Goal: Task Accomplishment & Management: Use online tool/utility

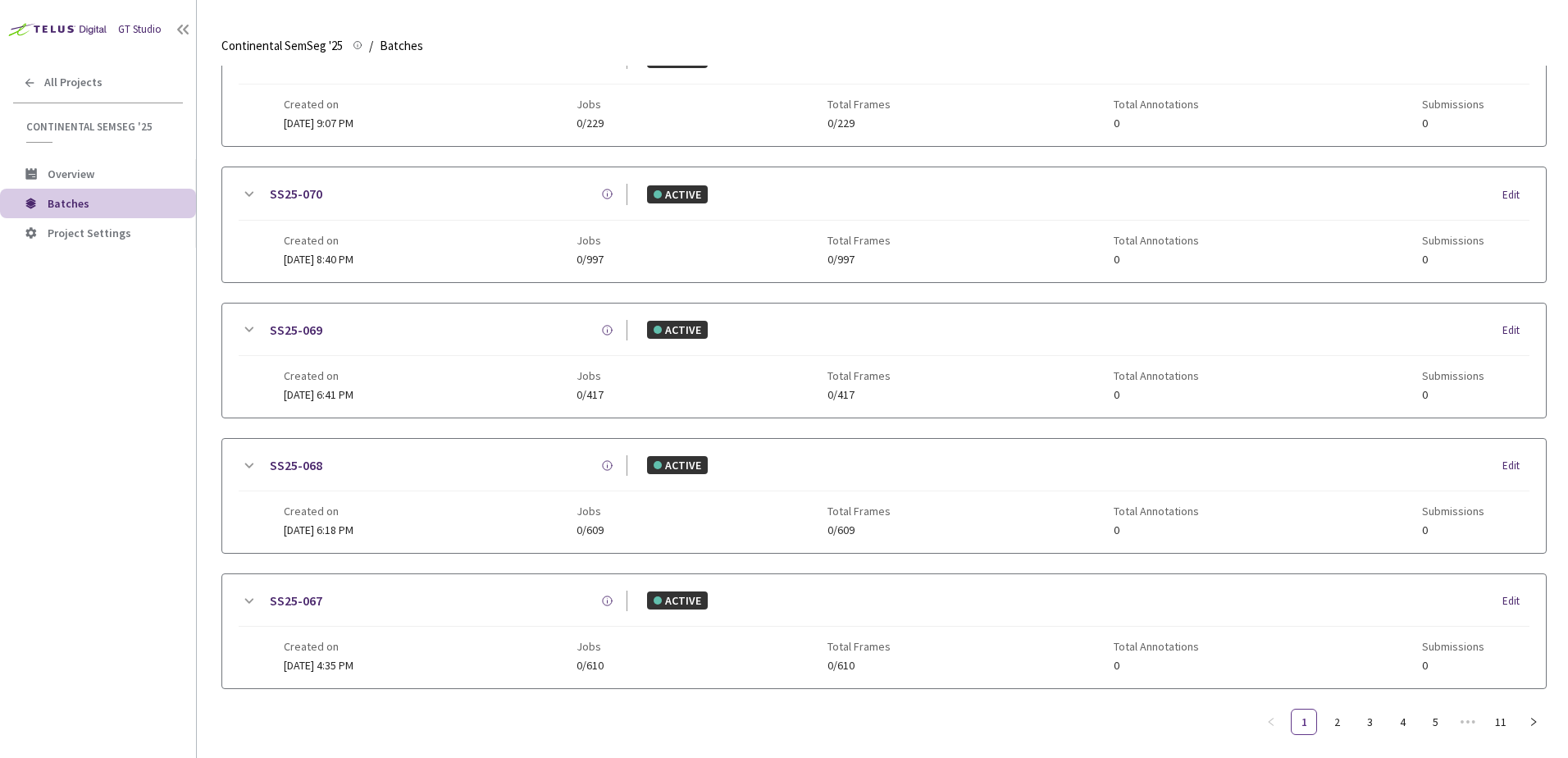
scroll to position [791, 0]
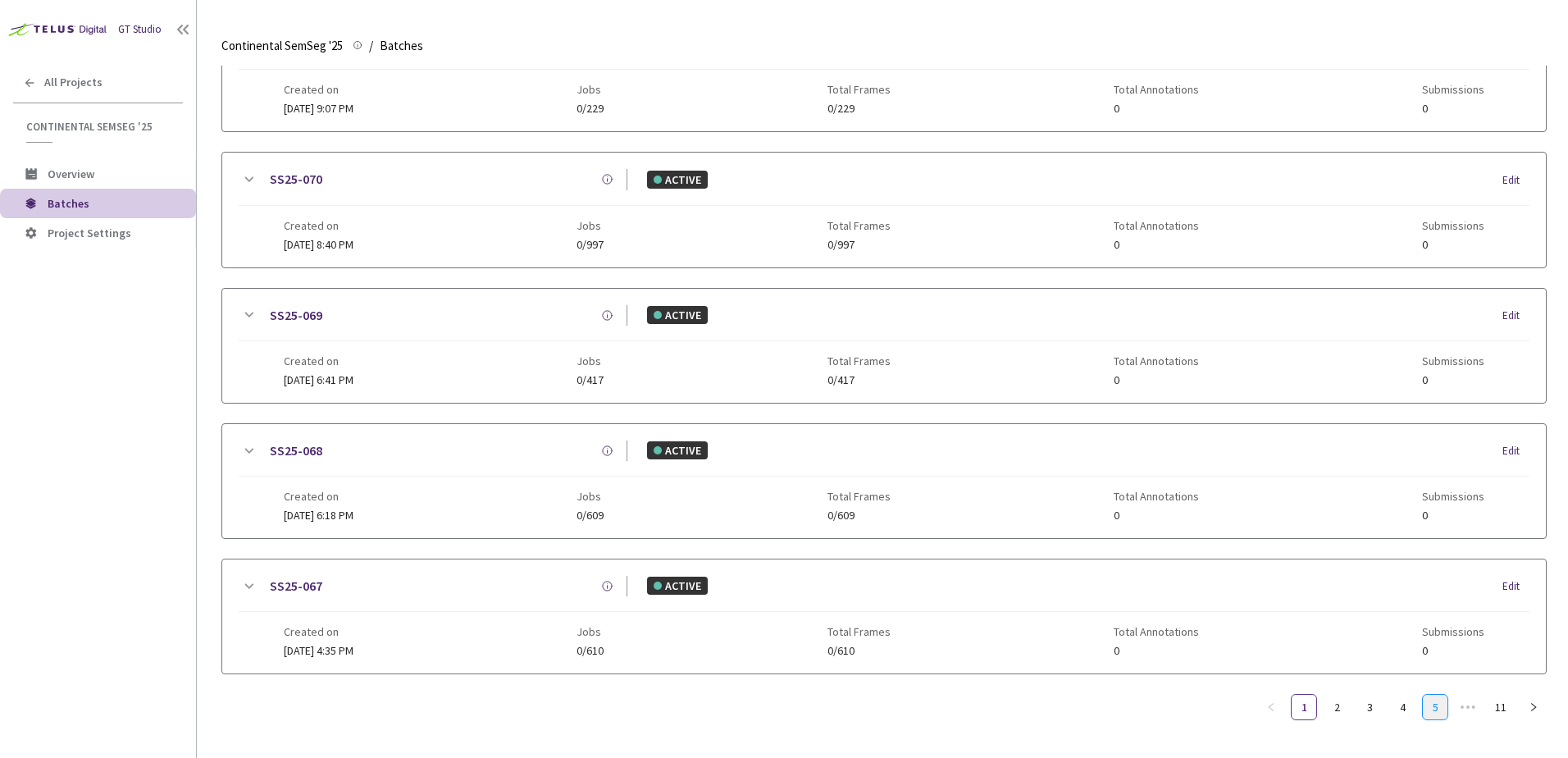
click at [1438, 701] on link "5" at bounding box center [1435, 706] width 24 height 24
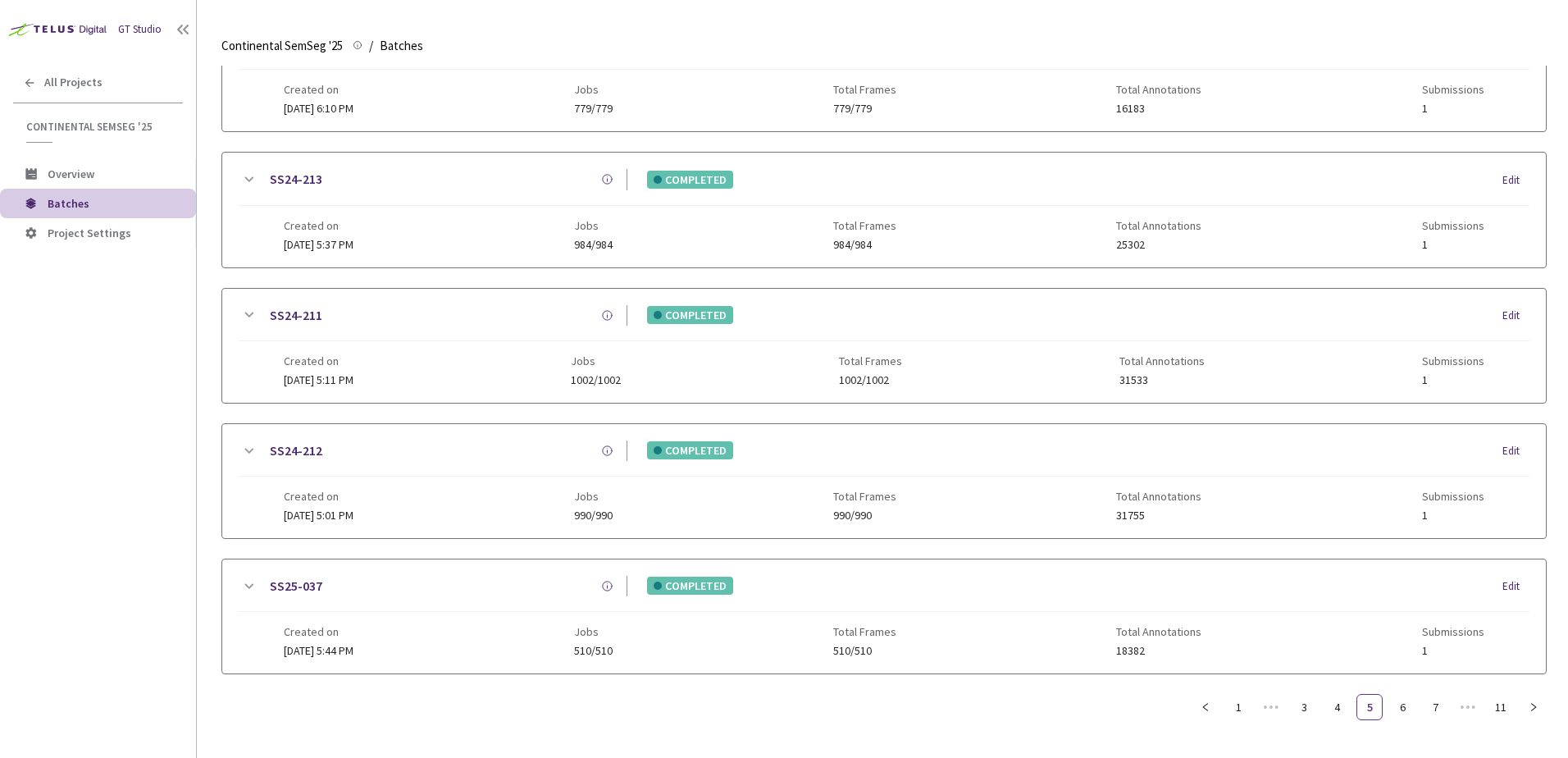
click at [254, 452] on icon at bounding box center [248, 450] width 20 height 20
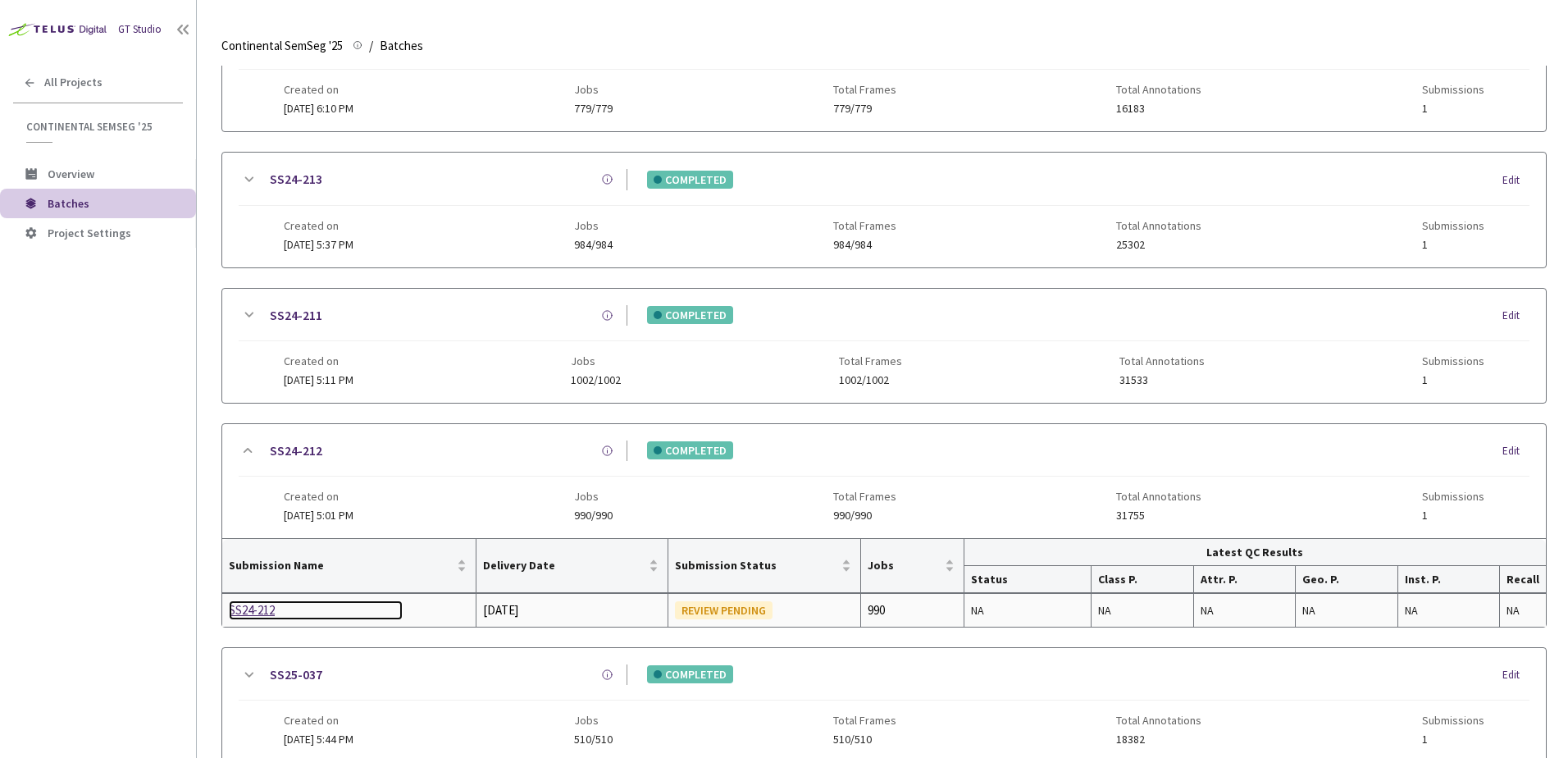
click at [263, 608] on div "SS24-212" at bounding box center [315, 609] width 174 height 20
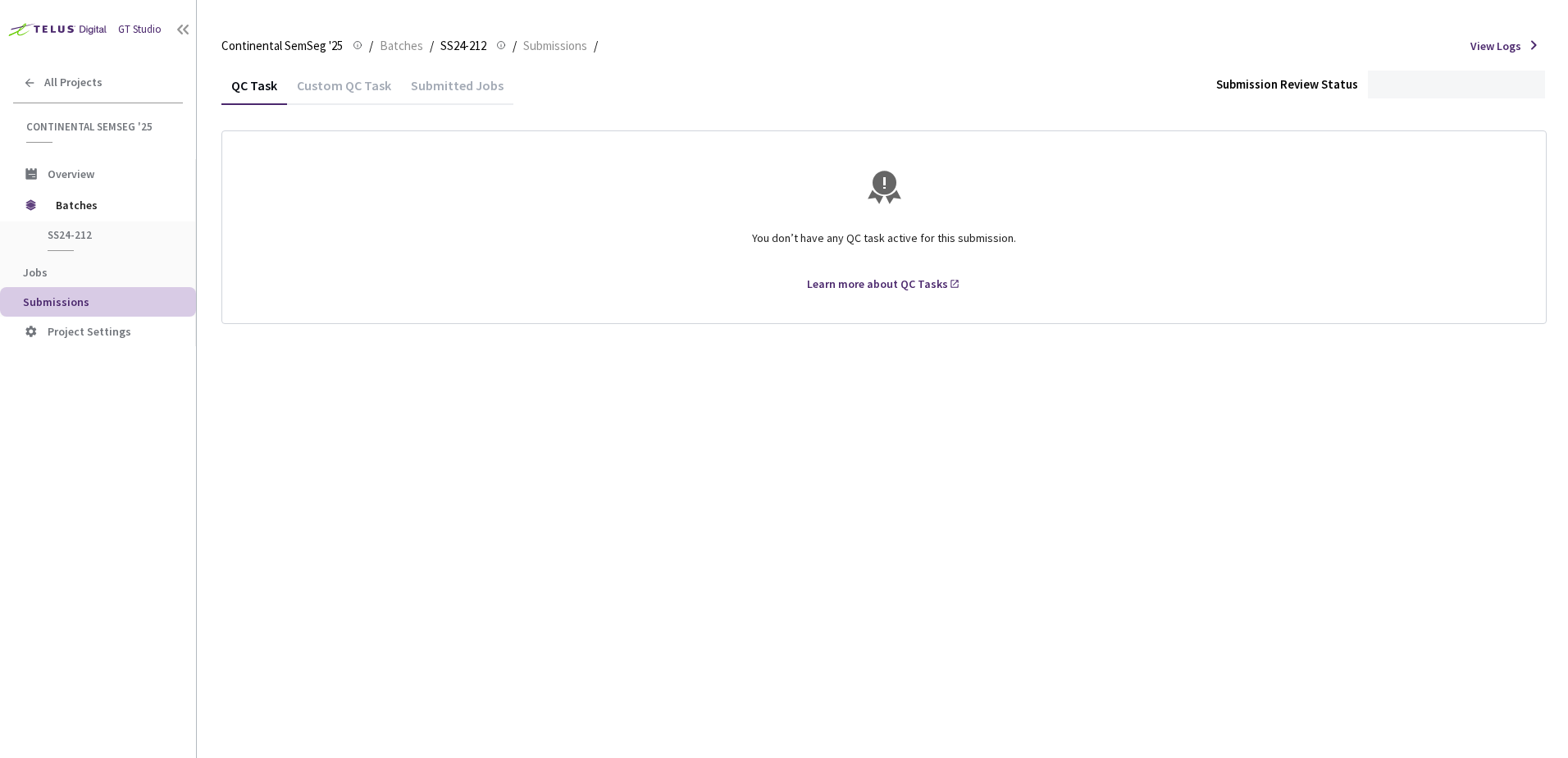
click at [454, 87] on div "Submitted Jobs" at bounding box center [456, 91] width 112 height 28
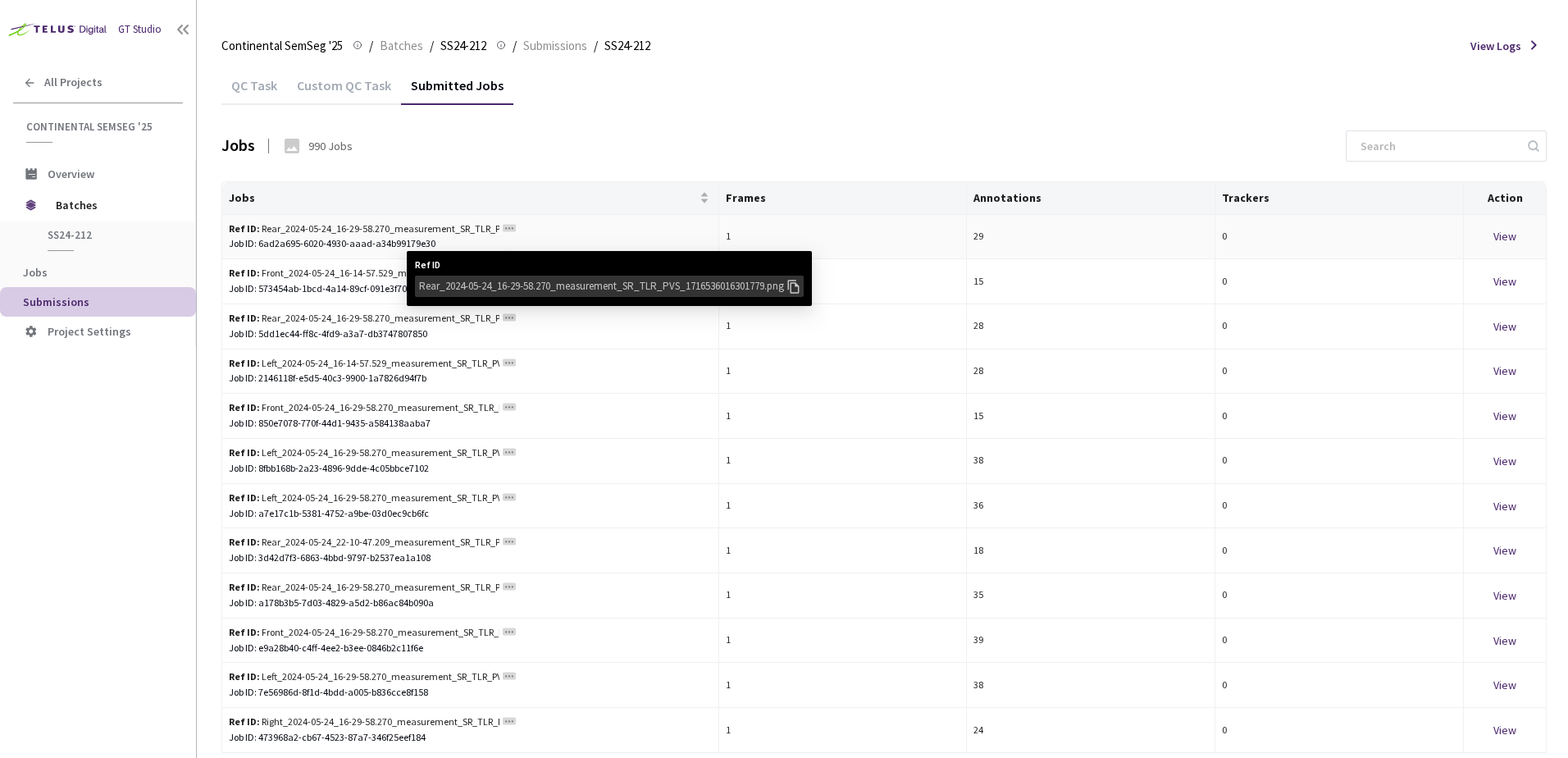
click at [800, 284] on icon at bounding box center [794, 287] width 11 height 14
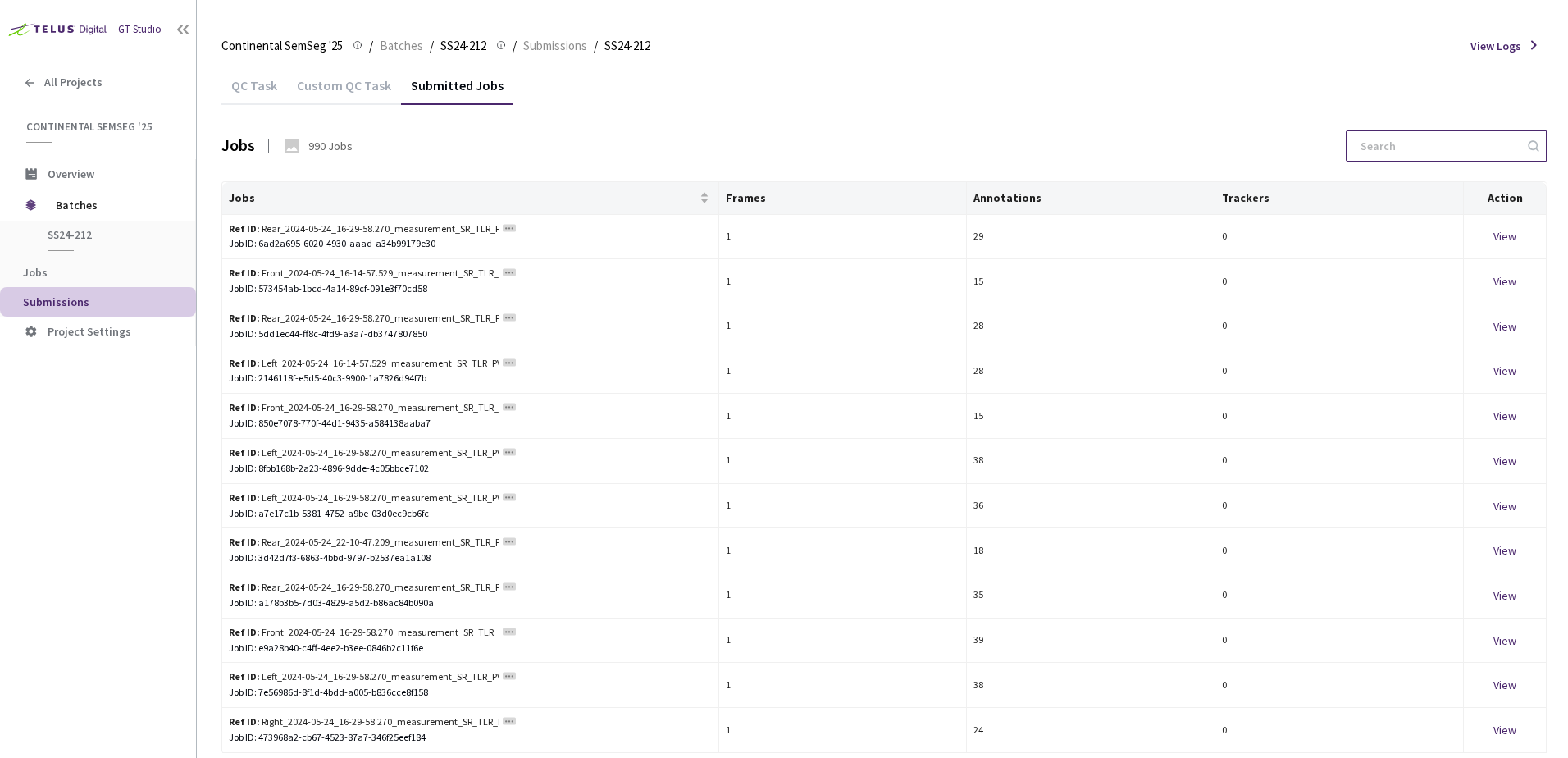
click at [1392, 150] on input at bounding box center [1438, 145] width 175 height 29
paste input "6ad2a695-6020-4930-aaad-a34b99179e30"
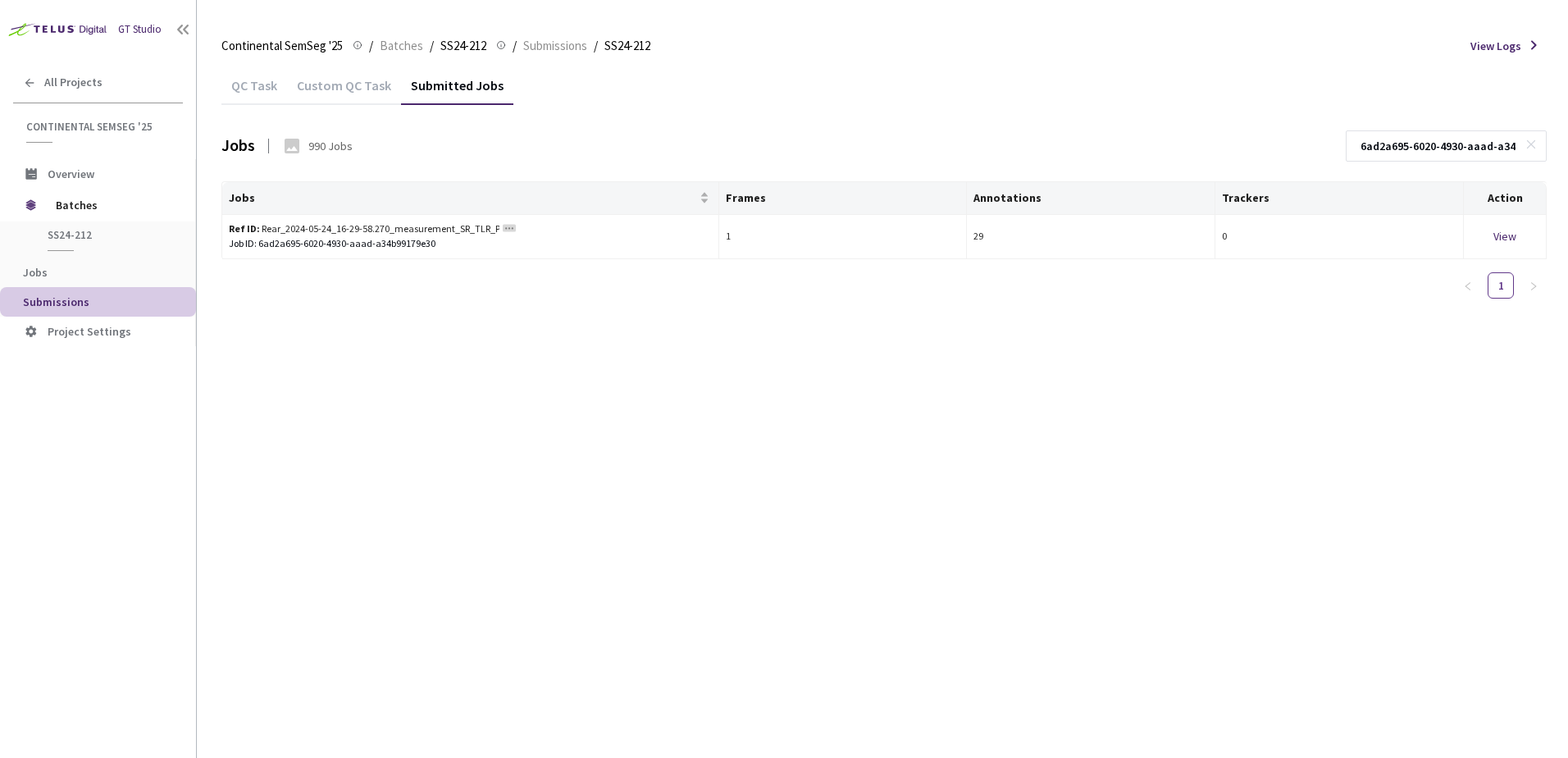
scroll to position [0, 66]
type input "6ad2a695-6020-4930-aaad-a34b99179e30"
click at [1533, 142] on icon at bounding box center [1531, 144] width 11 height 11
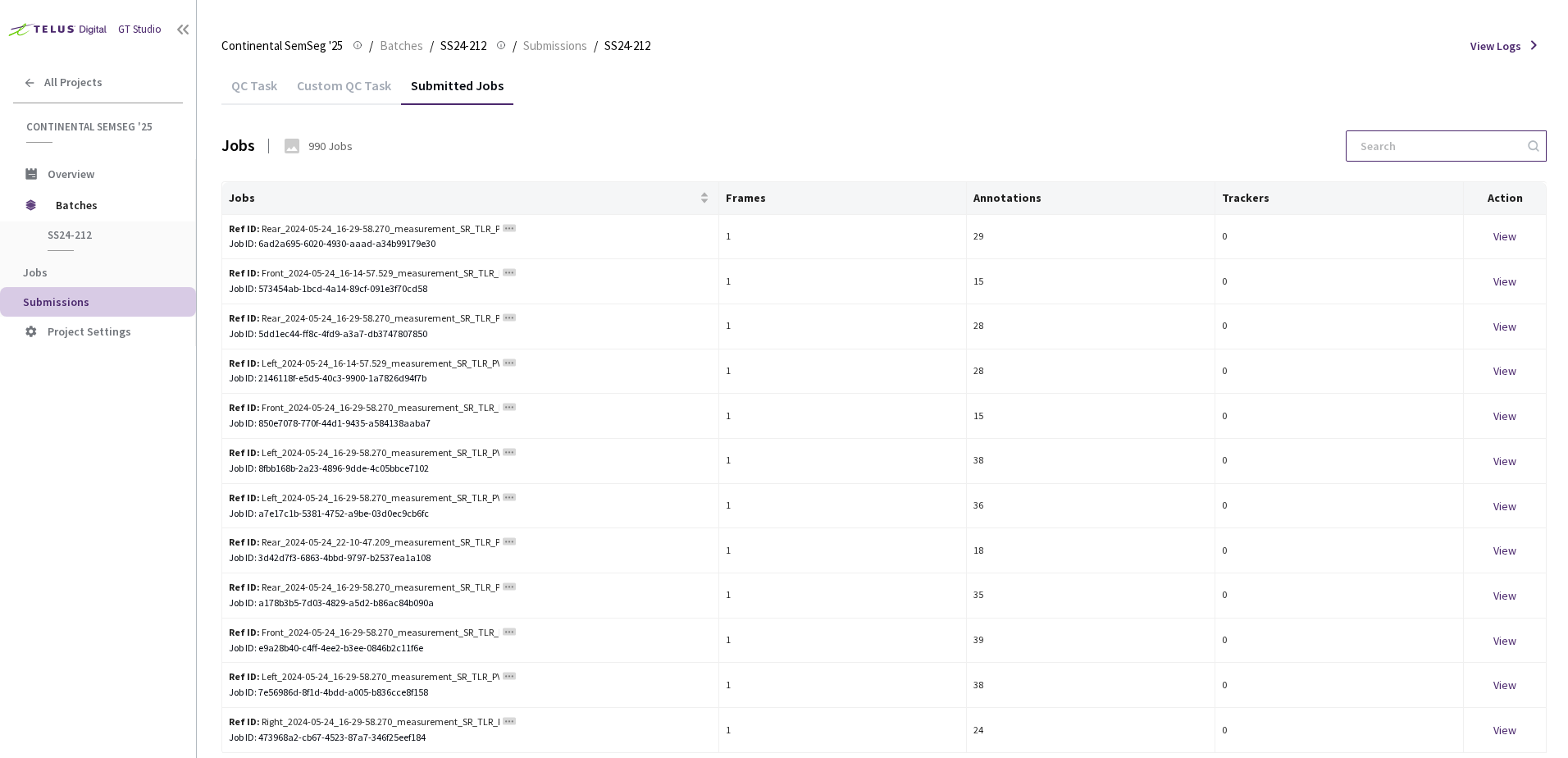
click at [271, 89] on div "QC Task" at bounding box center [254, 91] width 66 height 28
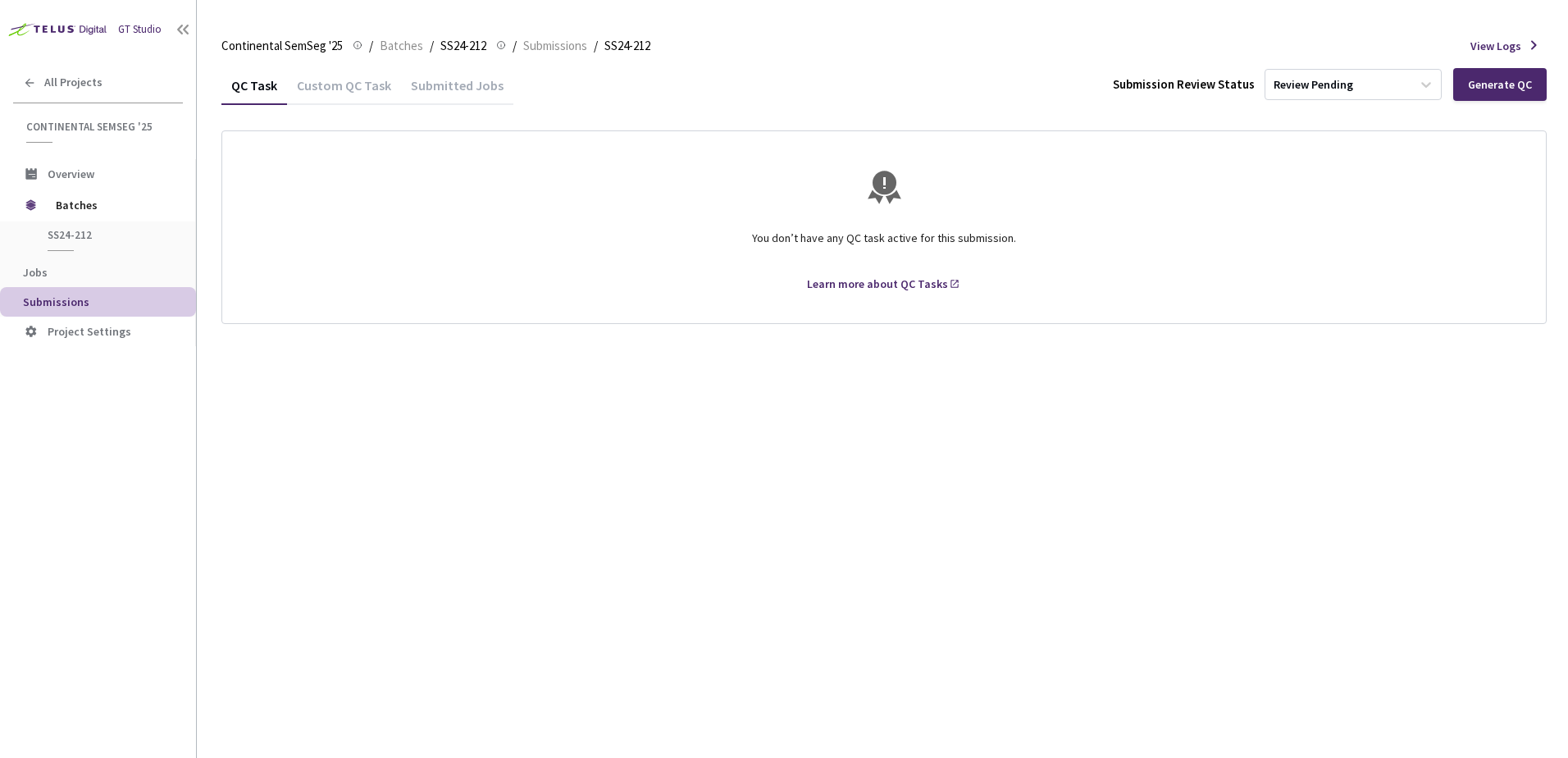
click at [321, 90] on div "Custom QC Task" at bounding box center [343, 91] width 114 height 28
click at [1465, 95] on div "Generate Custom QC" at bounding box center [1479, 84] width 136 height 33
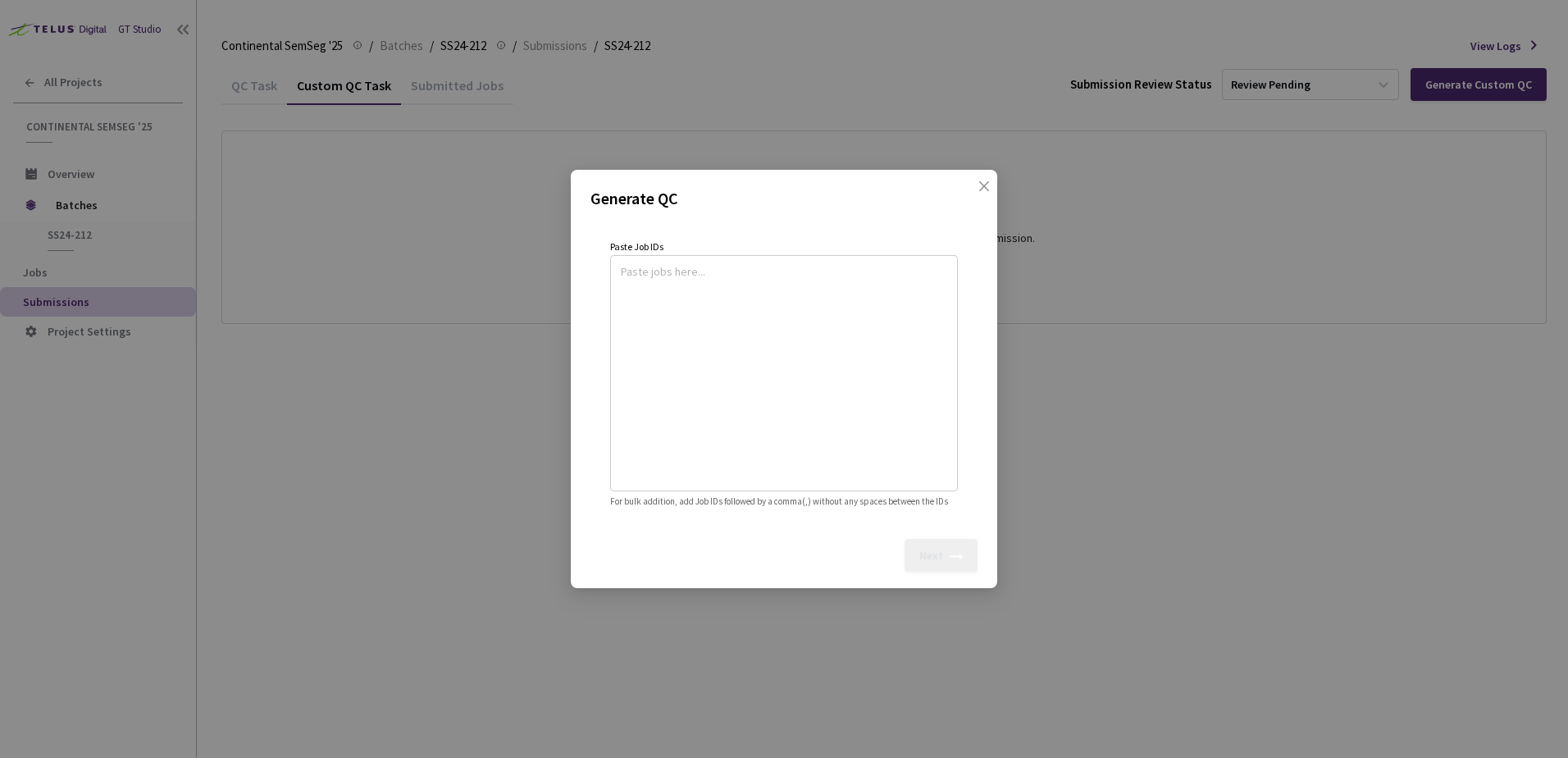
click at [733, 275] on textarea at bounding box center [784, 371] width 326 height 223
paste textarea
type textarea "6ad2a695-6020-4930-aaad-a34b99179e30"
click at [933, 559] on div "Next" at bounding box center [930, 555] width 24 height 13
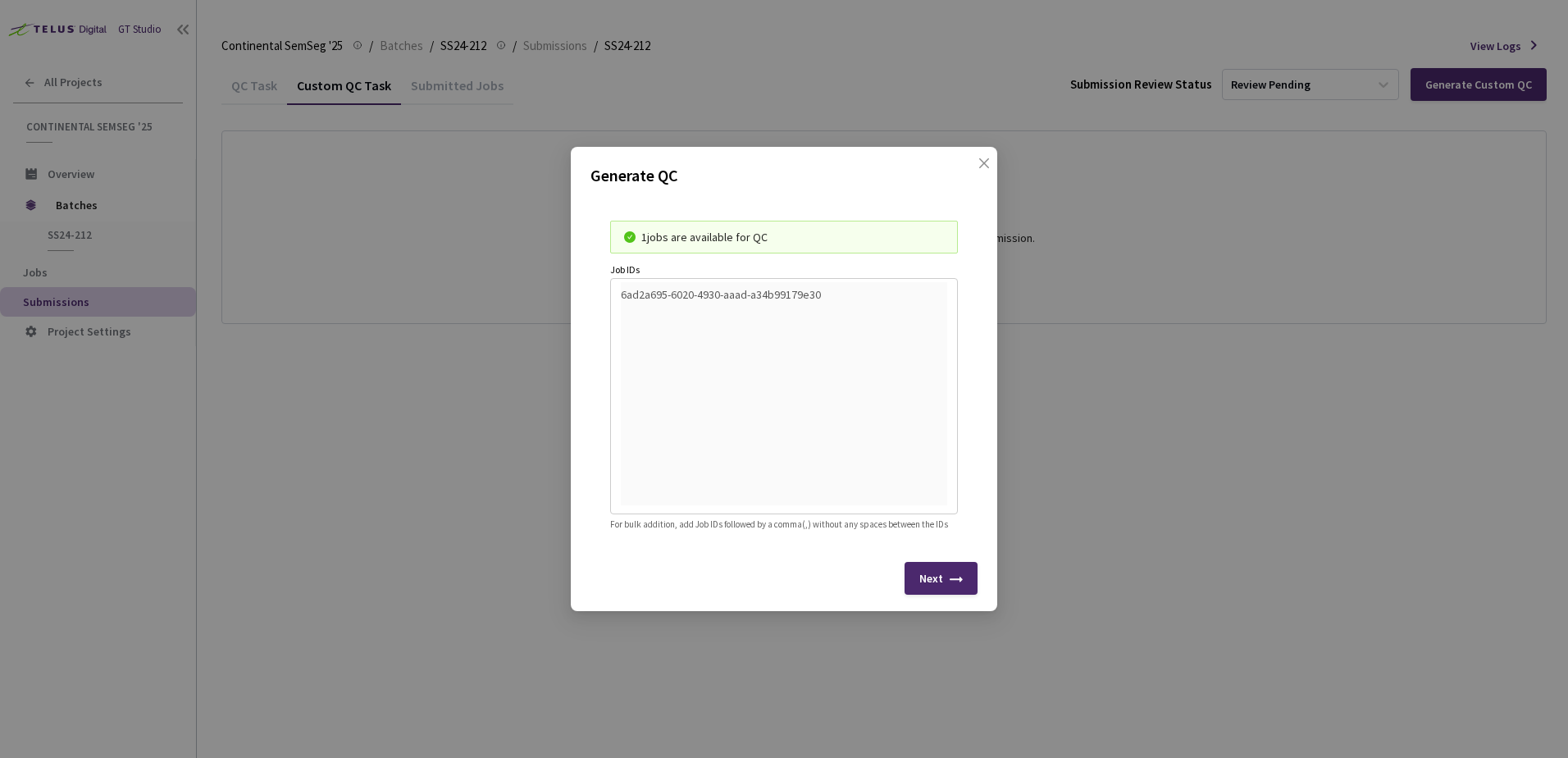
drag, startPoint x: 642, startPoint y: 225, endPoint x: 818, endPoint y: 229, distance: 176.0
click at [818, 229] on div "1 jobs are available for QC" at bounding box center [793, 236] width 304 height 18
drag, startPoint x: 818, startPoint y: 229, endPoint x: 1036, endPoint y: 176, distance: 224.4
click at [1043, 176] on div "Generate QC 1 jobs are available for QC Job IDs 6ad2a695-6020-4930-aaad-a34b991…" at bounding box center [784, 379] width 1568 height 758
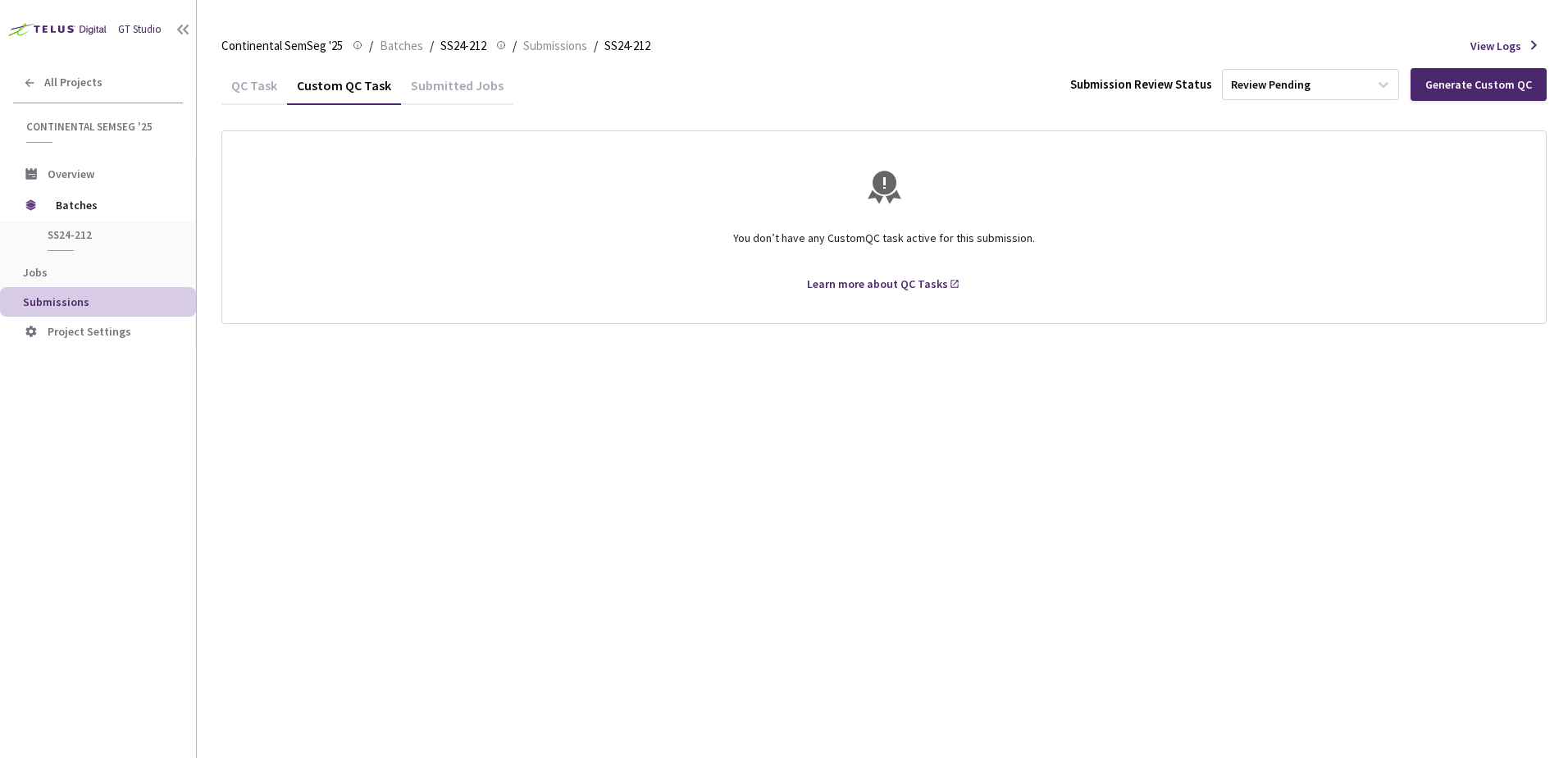
click at [455, 90] on div "Submitted Jobs" at bounding box center [456, 91] width 112 height 28
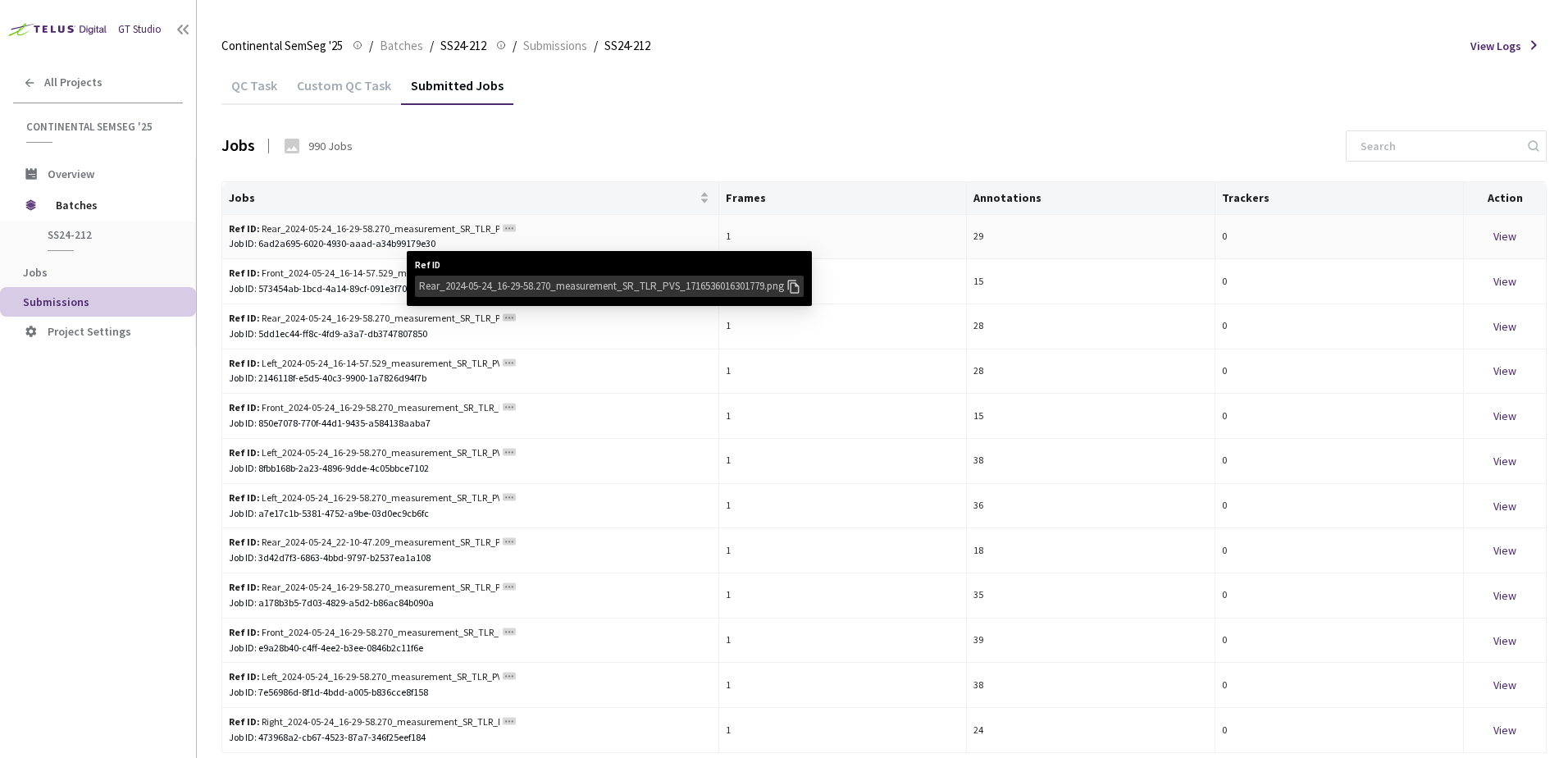
click at [662, 285] on div "Rear_2024-05-24_16-29-58.270_measurement_SR_TLR_PVS_1716536016301779.png" at bounding box center [602, 286] width 366 height 16
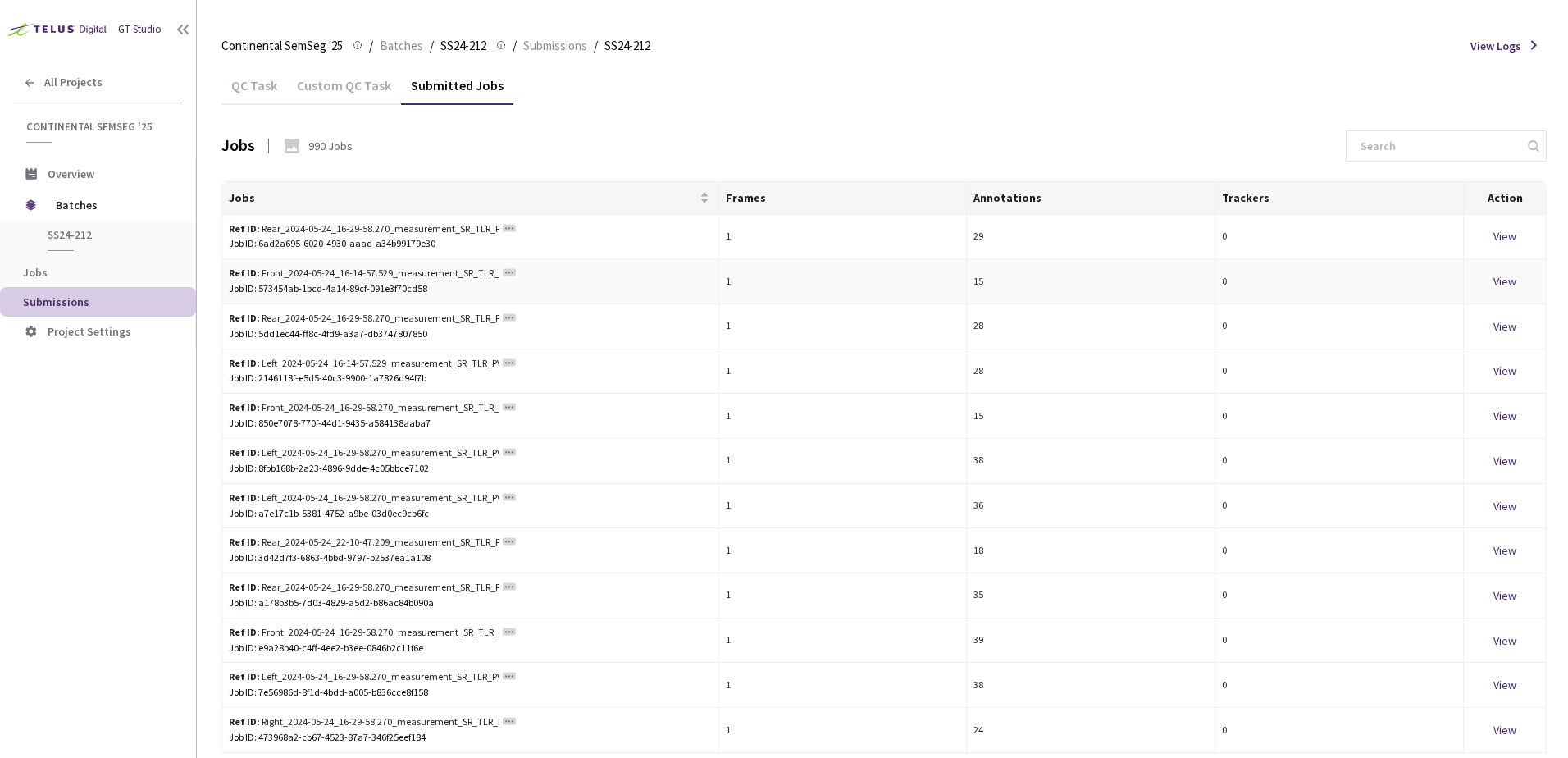
click at [512, 272] on rect at bounding box center [509, 273] width 13 height 8
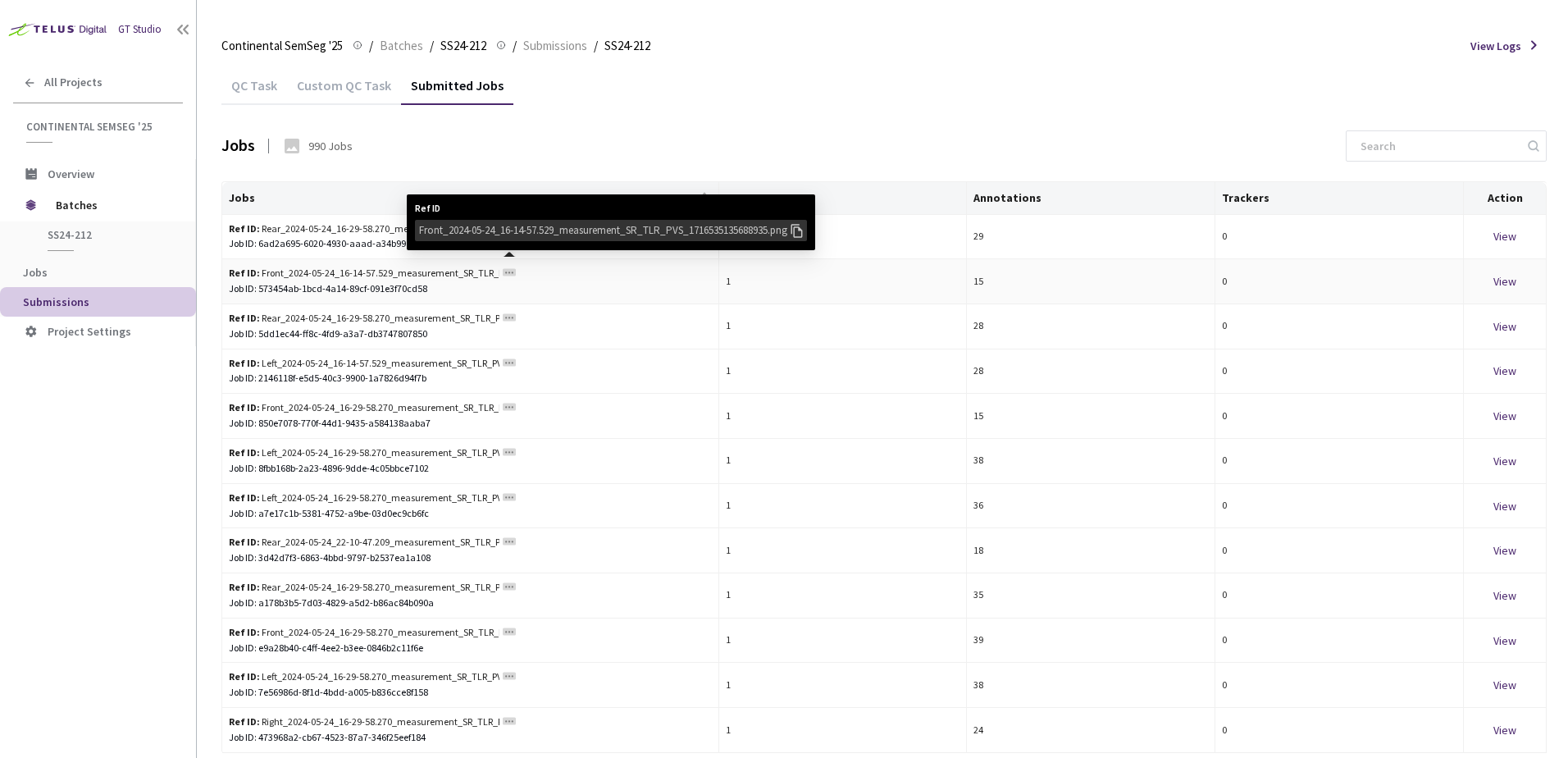
click at [578, 236] on div "Front_2024-05-24_16-14-57.529_measurement_SR_TLR_PVS_1716535135688935.png" at bounding box center [604, 229] width 369 height 16
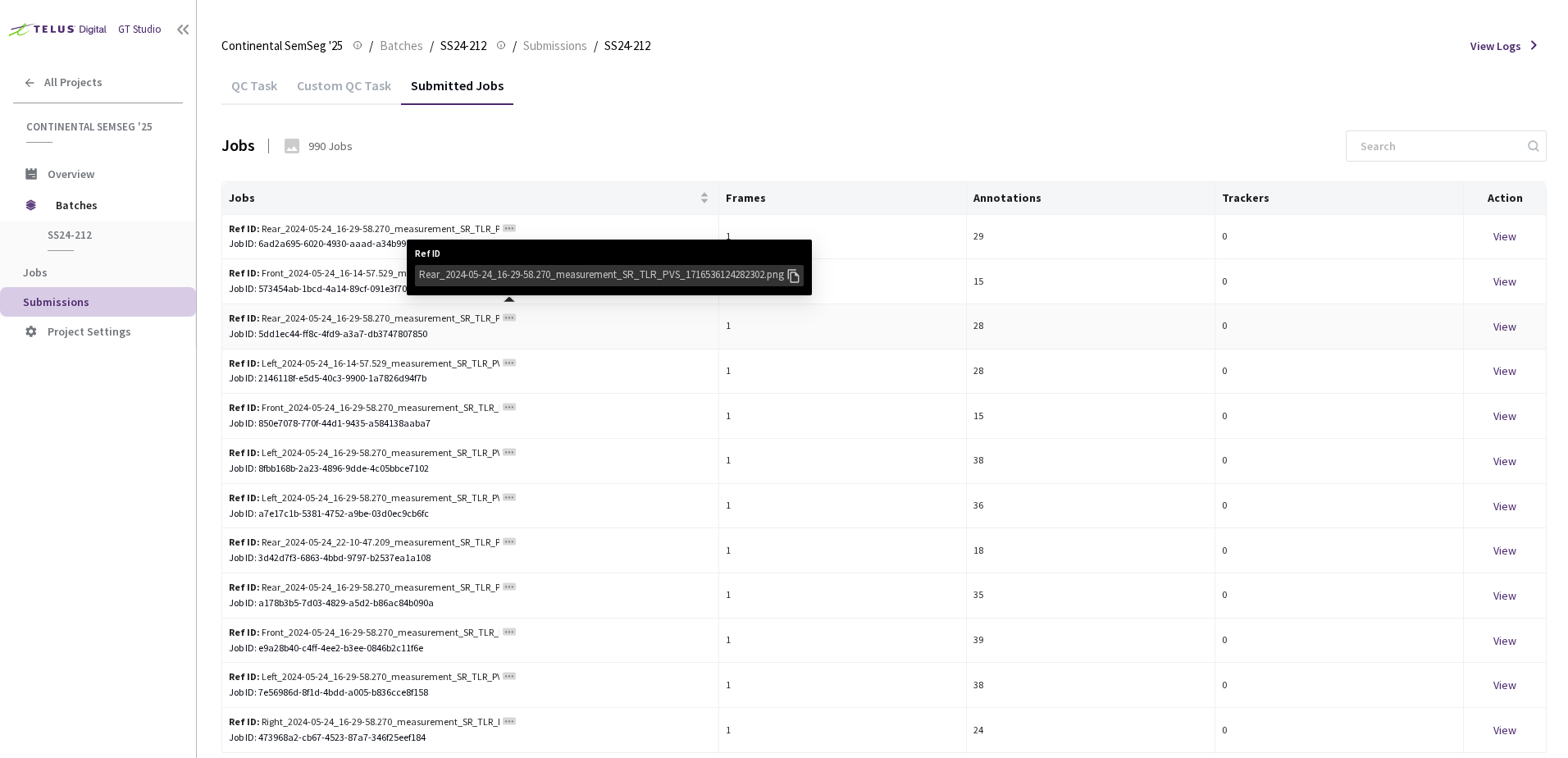
click at [512, 319] on rect at bounding box center [509, 317] width 13 height 8
click at [523, 281] on div "Rear_2024-05-24_16-29-58.270_measurement_SR_TLR_PVS_1716536124282302.png" at bounding box center [602, 274] width 366 height 16
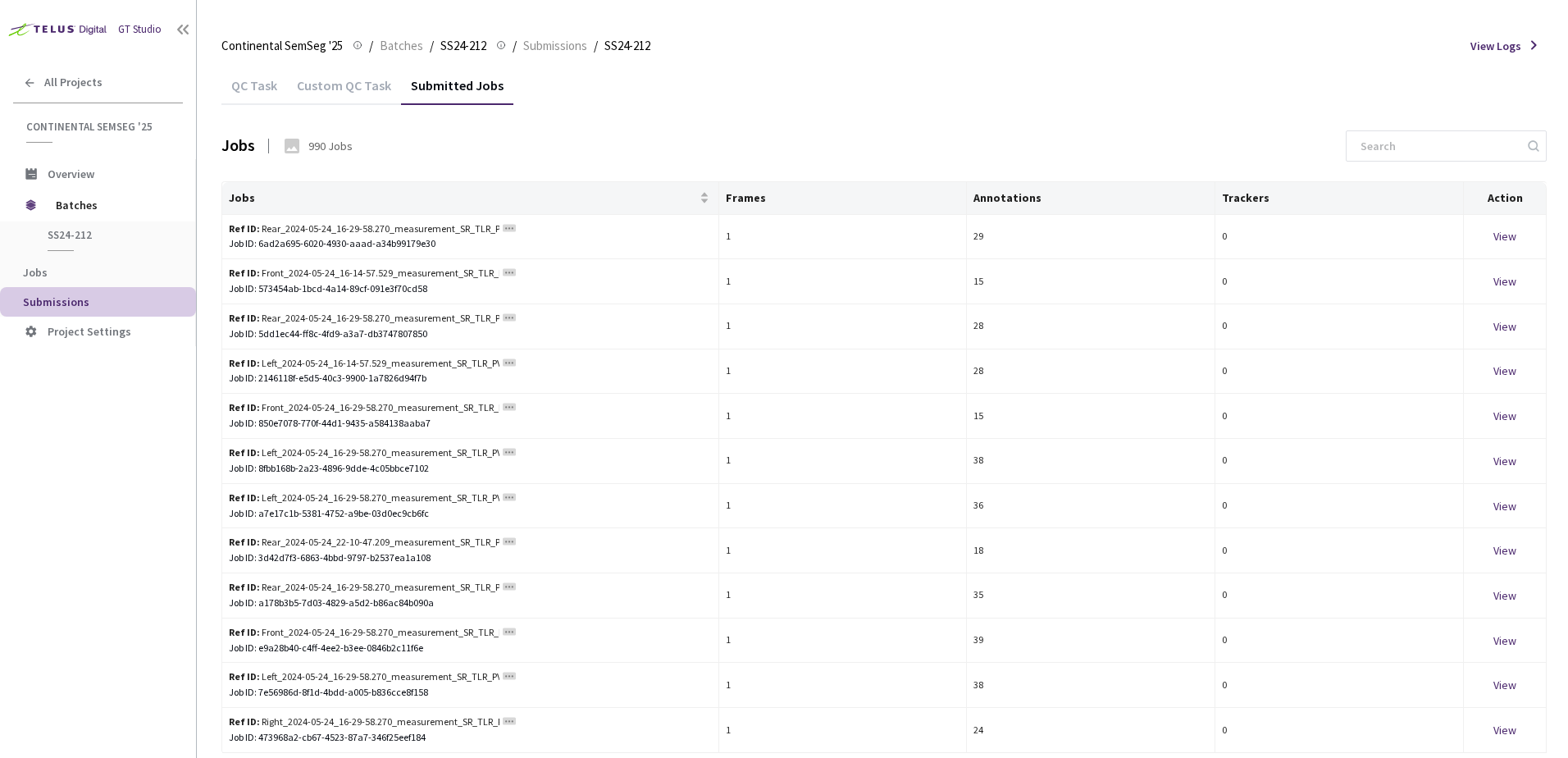
click at [348, 87] on div "Custom QC Task" at bounding box center [343, 91] width 114 height 28
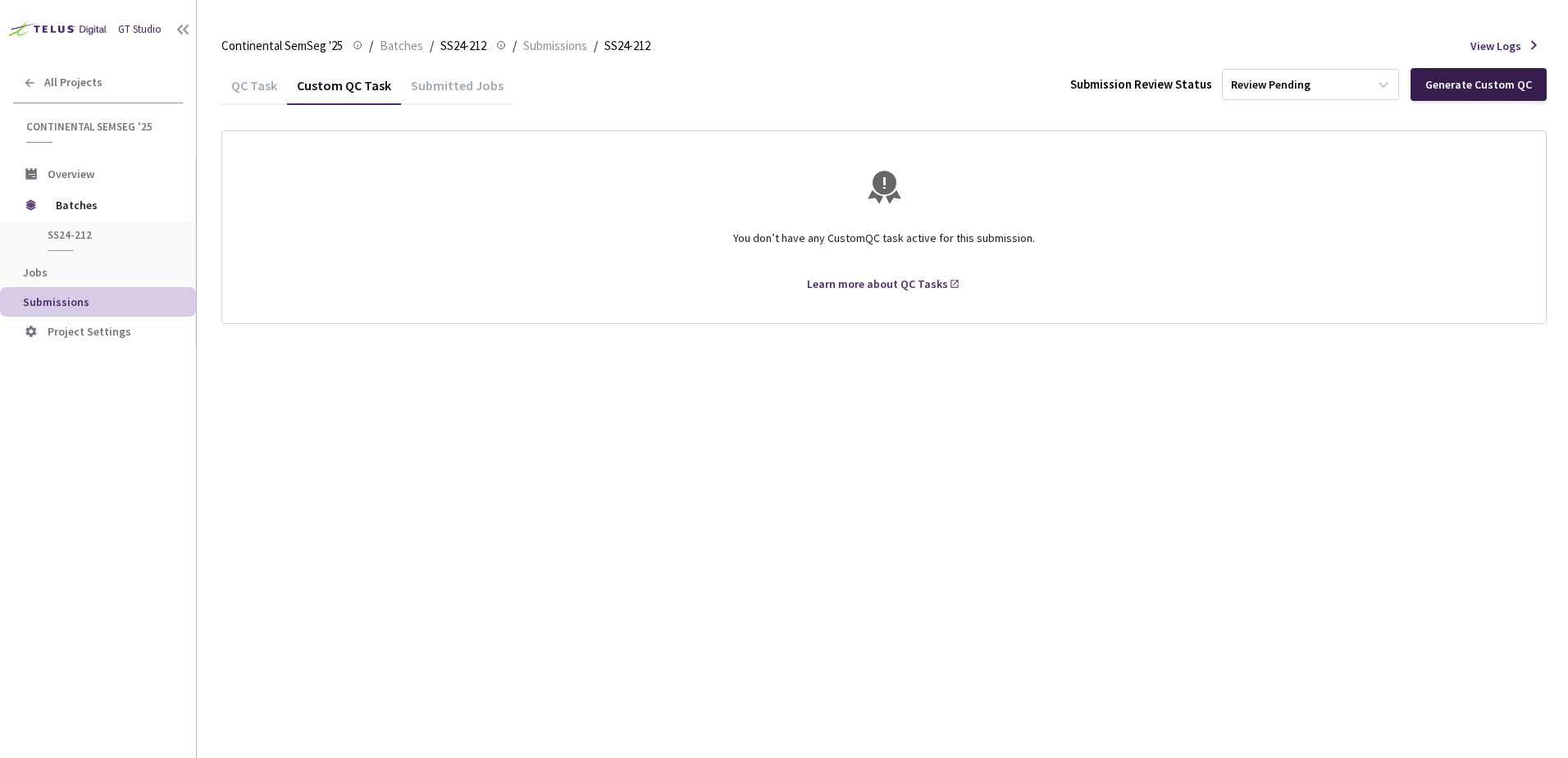
click at [1447, 84] on div "Generate Custom QC" at bounding box center [1478, 85] width 106 height 13
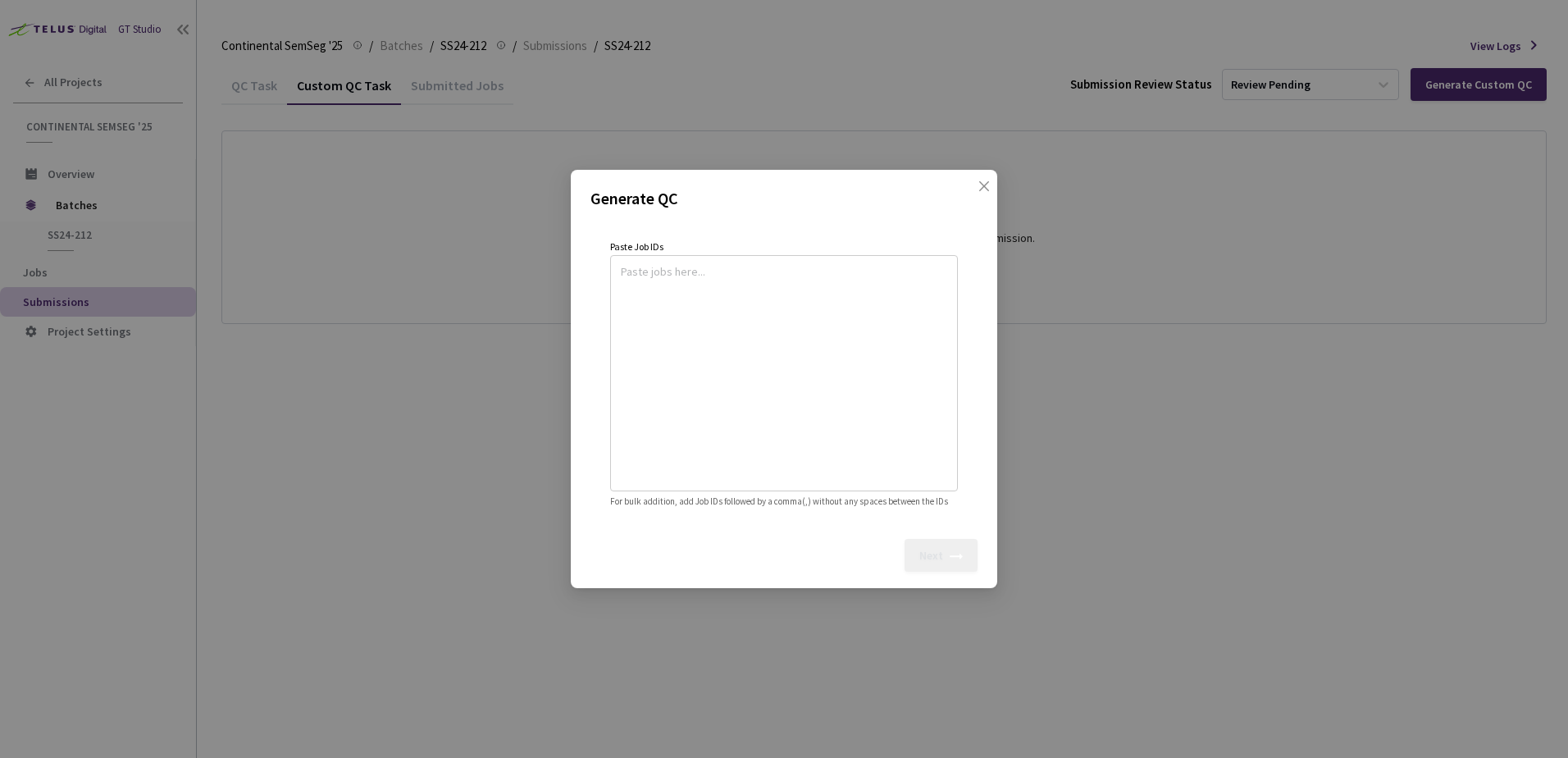
click at [728, 287] on textarea at bounding box center [784, 371] width 326 height 223
paste textarea
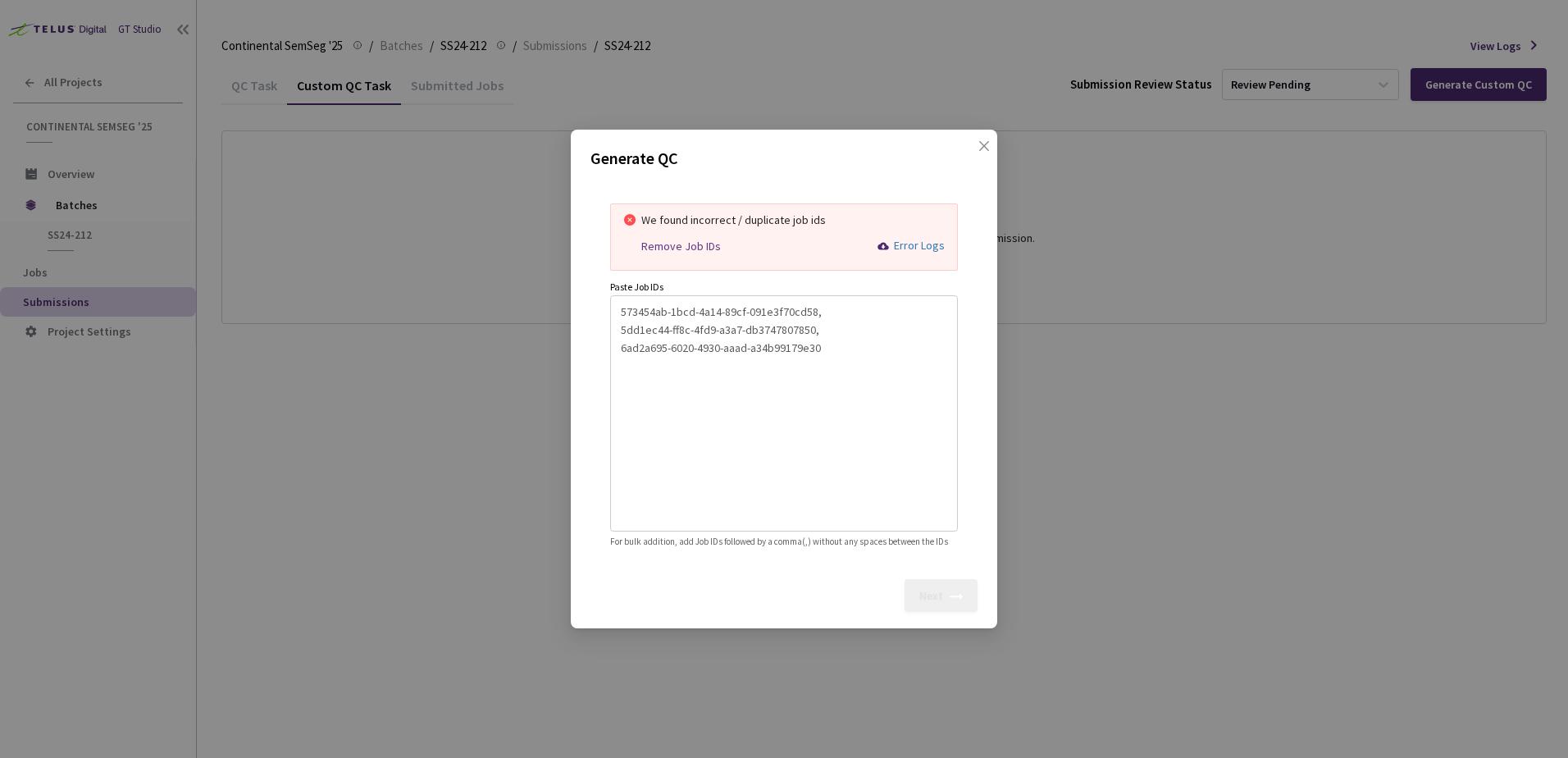
click at [671, 240] on div "Remove Job IDs" at bounding box center [681, 246] width 80 height 14
type textarea "573454ab-1bcd-4a14-89cf-091e3f70cd58,5dd1ec44-ff8c-4fd9-a3a7-db3747807850,6ad2a…"
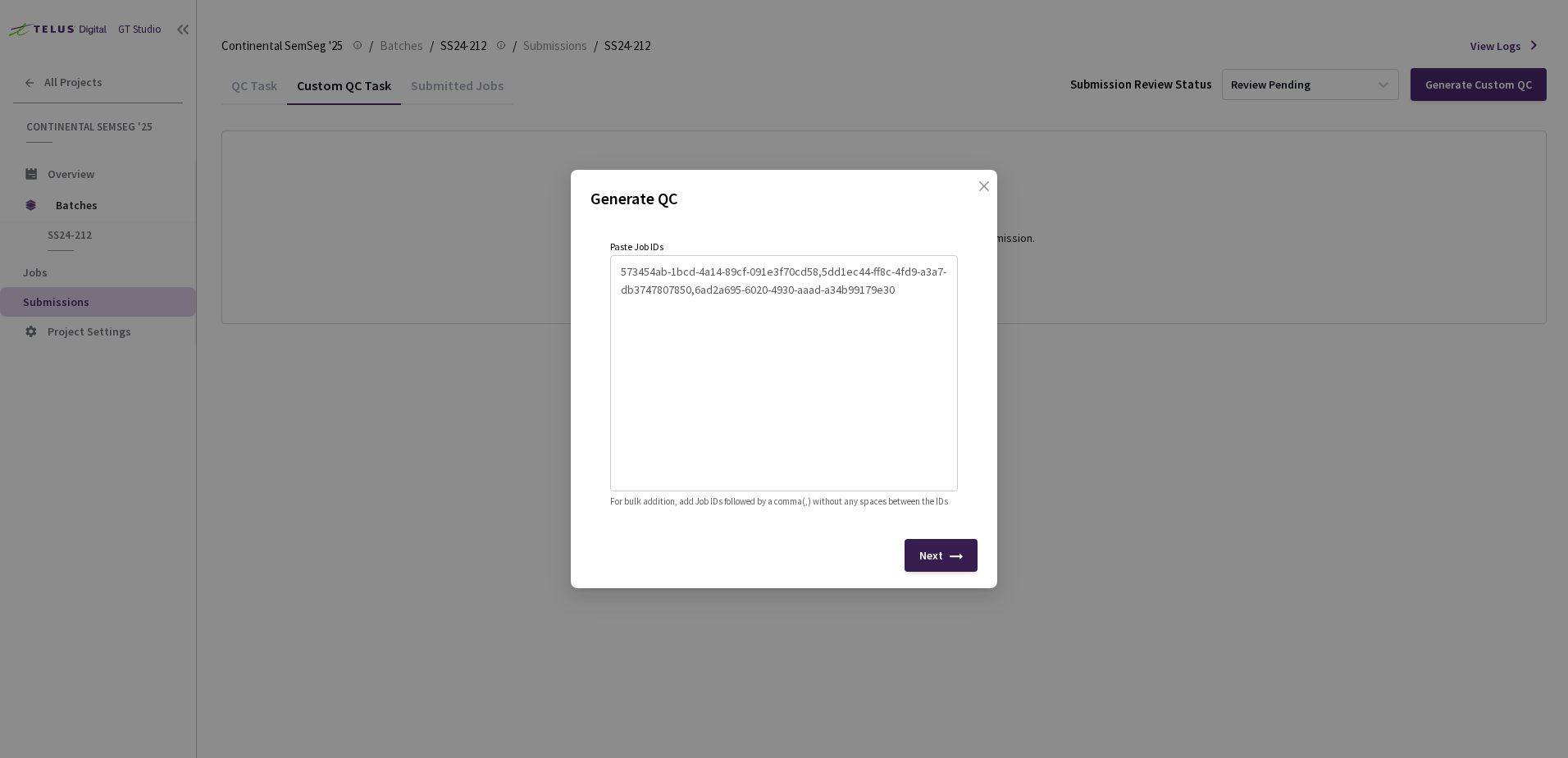
click at [928, 561] on div "Next" at bounding box center [930, 555] width 24 height 13
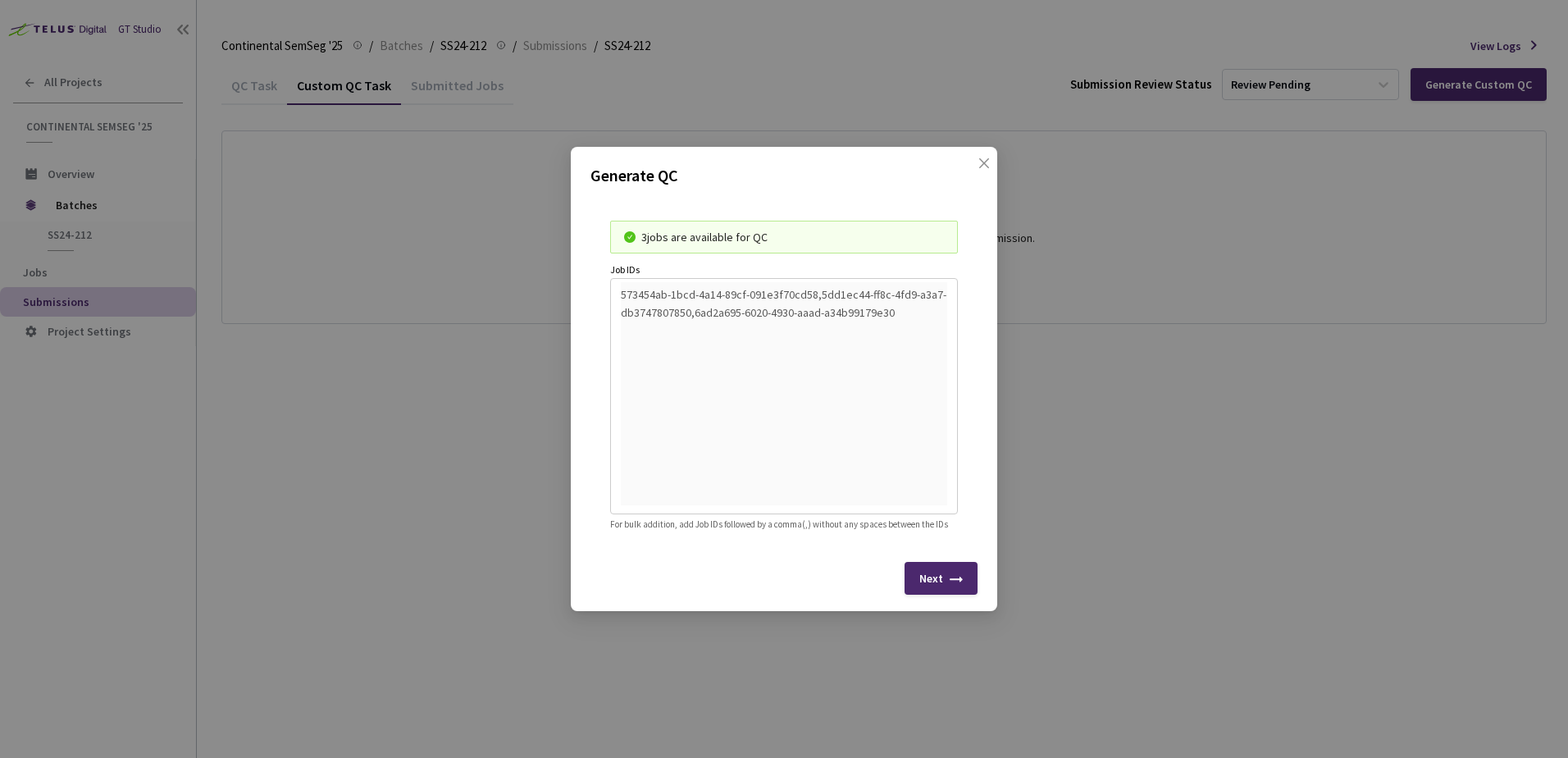
drag, startPoint x: 640, startPoint y: 224, endPoint x: 796, endPoint y: 228, distance: 156.1
click at [796, 228] on div "3 jobs are available for QC" at bounding box center [784, 237] width 348 height 33
drag, startPoint x: 796, startPoint y: 228, endPoint x: 739, endPoint y: 229, distance: 57.0
click at [739, 229] on div "3 jobs are available for QC" at bounding box center [793, 236] width 304 height 18
drag, startPoint x: 637, startPoint y: 229, endPoint x: 812, endPoint y: 230, distance: 175.0
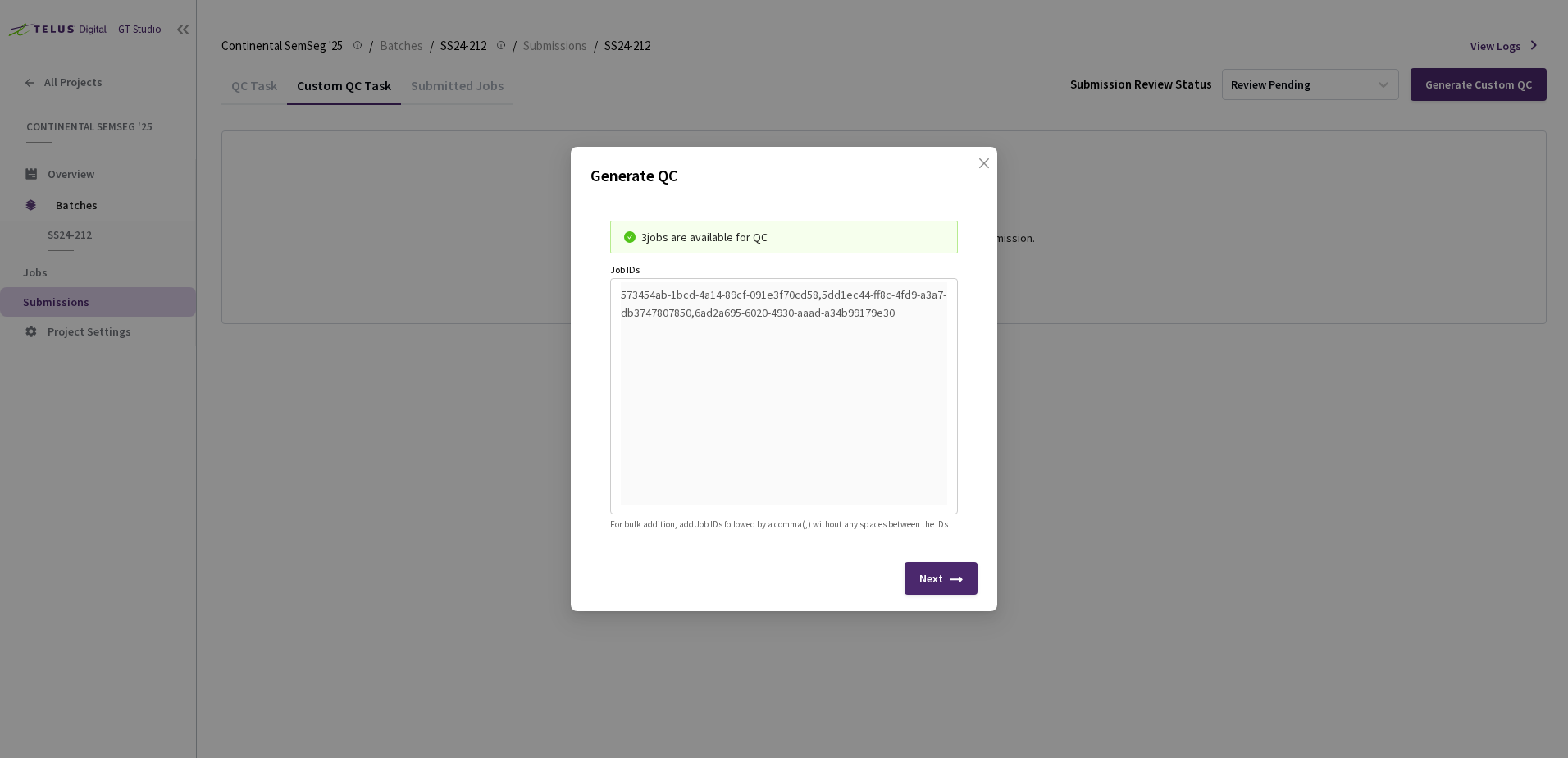
click at [812, 230] on div "3 jobs are available for QC" at bounding box center [784, 237] width 348 height 33
drag, startPoint x: 812, startPoint y: 230, endPoint x: 700, endPoint y: 230, distance: 112.0
click at [700, 230] on div "3 jobs are available for QC" at bounding box center [793, 236] width 304 height 18
click at [982, 158] on icon "close" at bounding box center [984, 163] width 9 height 9
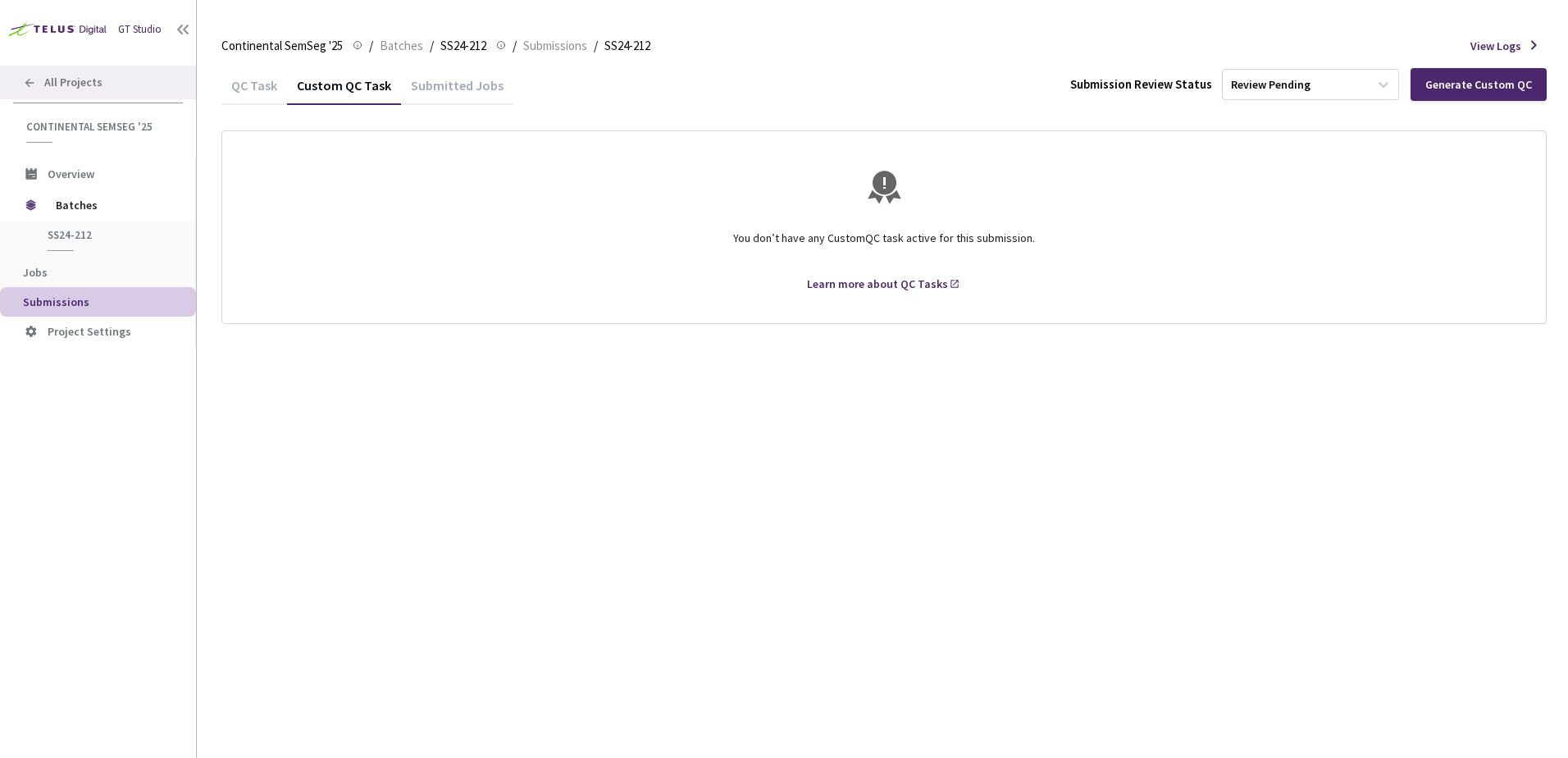
click at [119, 77] on div "All Projects" at bounding box center [98, 83] width 196 height 34
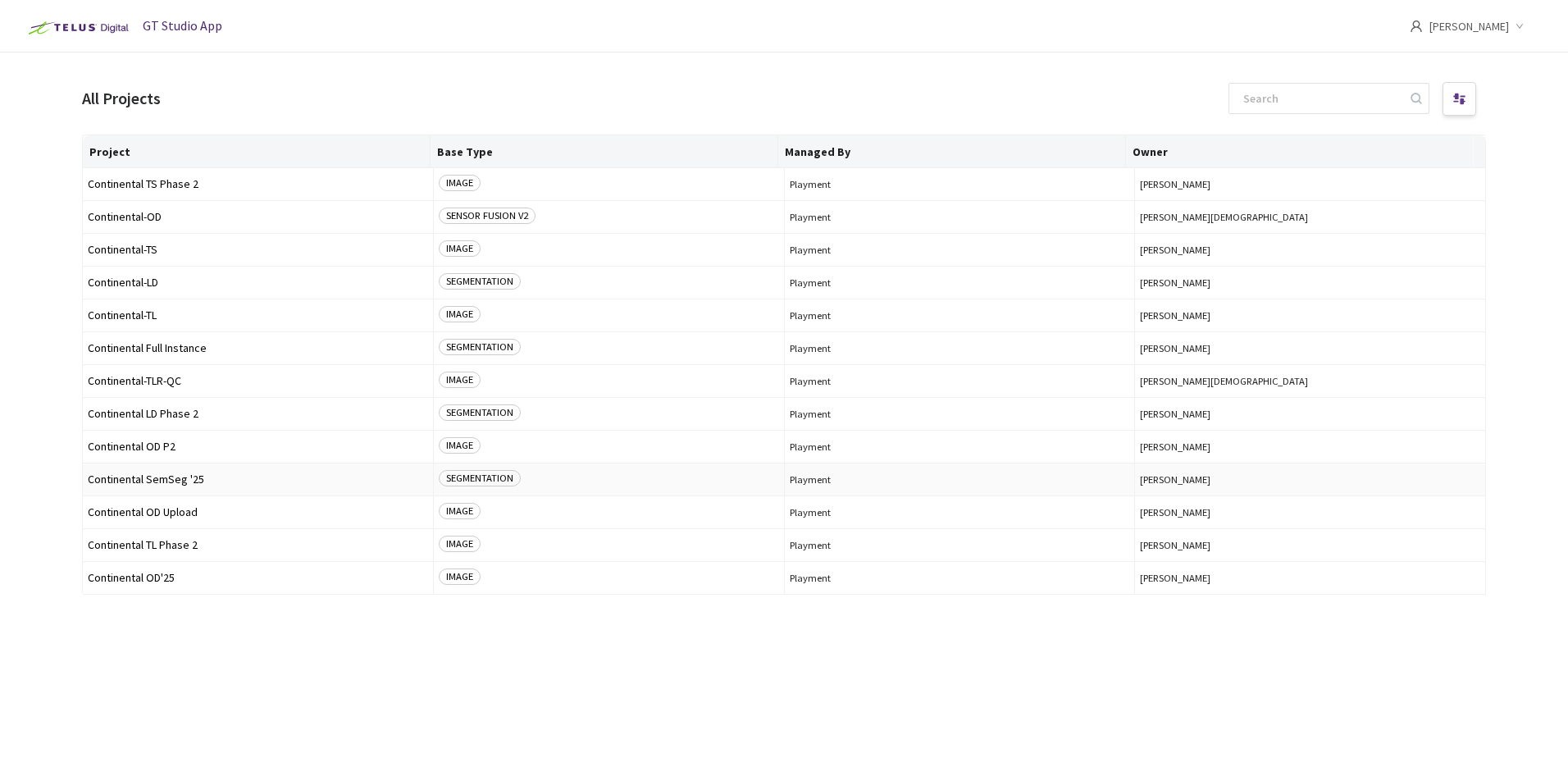
click at [196, 483] on span "Continental SemSeg '25" at bounding box center [258, 479] width 341 height 12
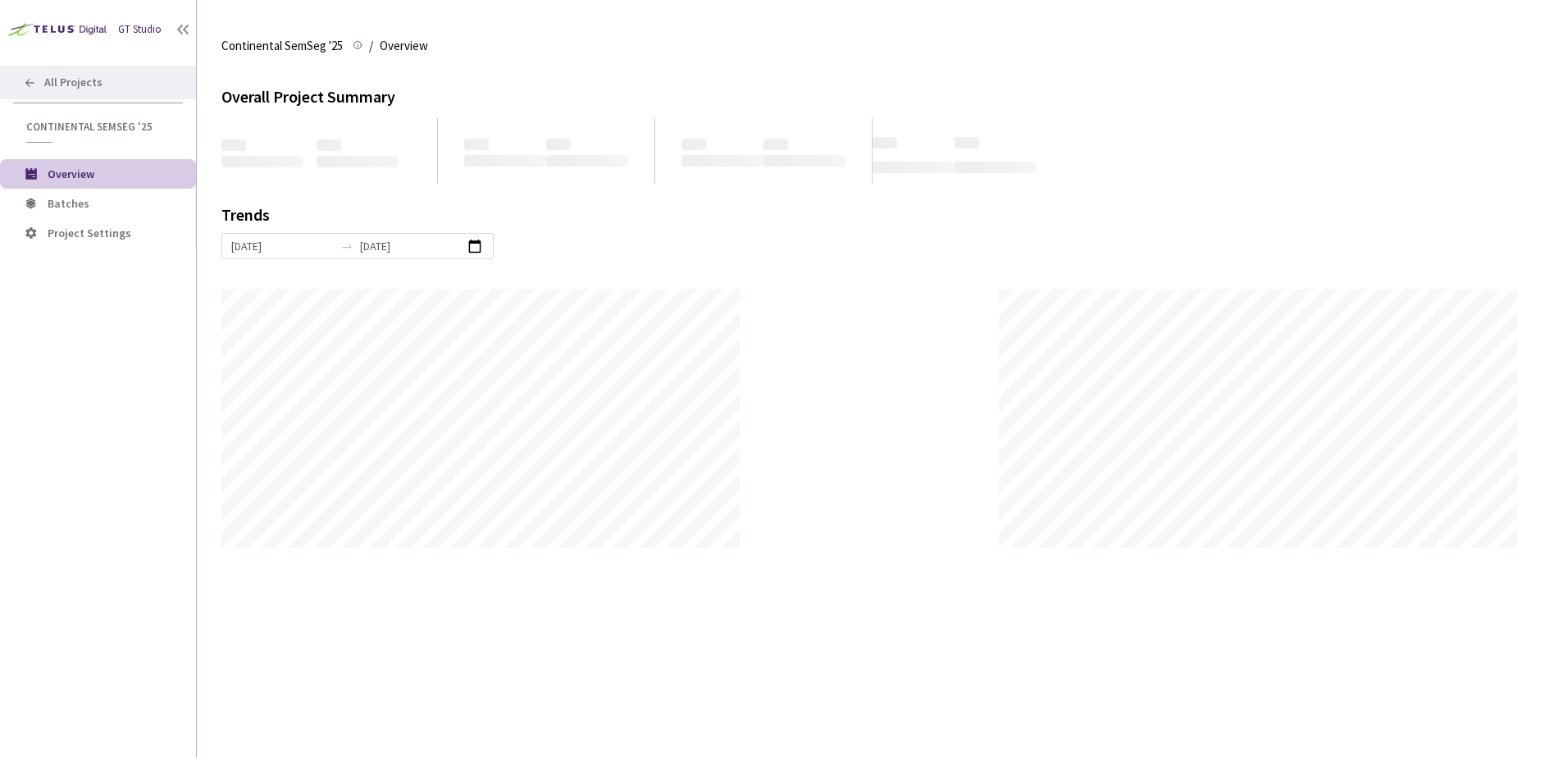
click at [119, 86] on div "All Projects" at bounding box center [98, 83] width 196 height 34
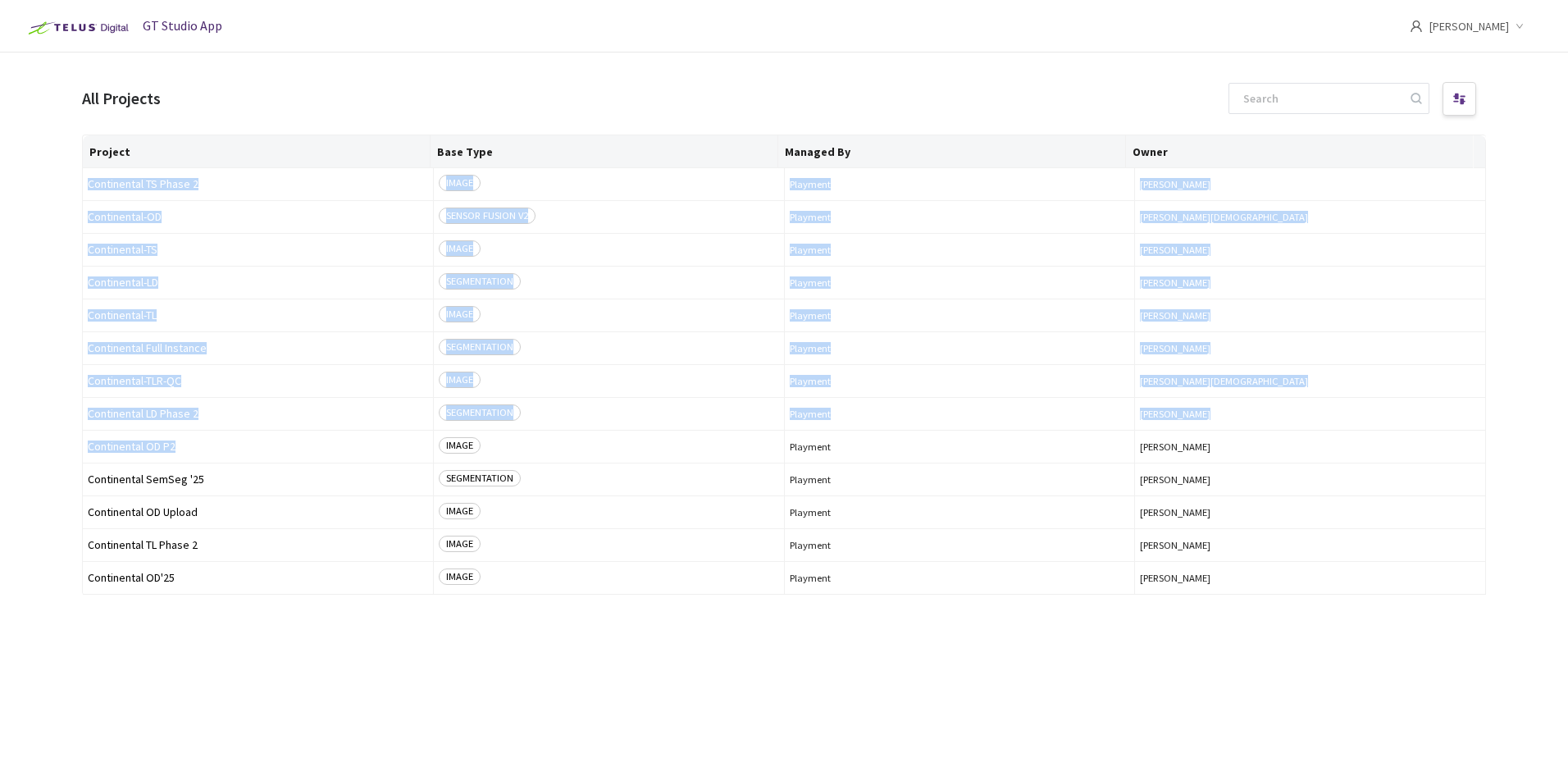
drag, startPoint x: 174, startPoint y: 451, endPoint x: 233, endPoint y: 729, distance: 284.2
click at [234, 736] on div "All Projects Project Base Type Managed By Owner Continental TS Phase 2 IMAGE Pl…" at bounding box center [784, 445] width 1404 height 732
drag, startPoint x: 233, startPoint y: 729, endPoint x: 189, endPoint y: 640, distance: 99.3
click at [189, 640] on div "Project Base Type Managed By Owner Continental TS Phase 2 IMAGE Playment [PERSO…" at bounding box center [784, 431] width 1404 height 593
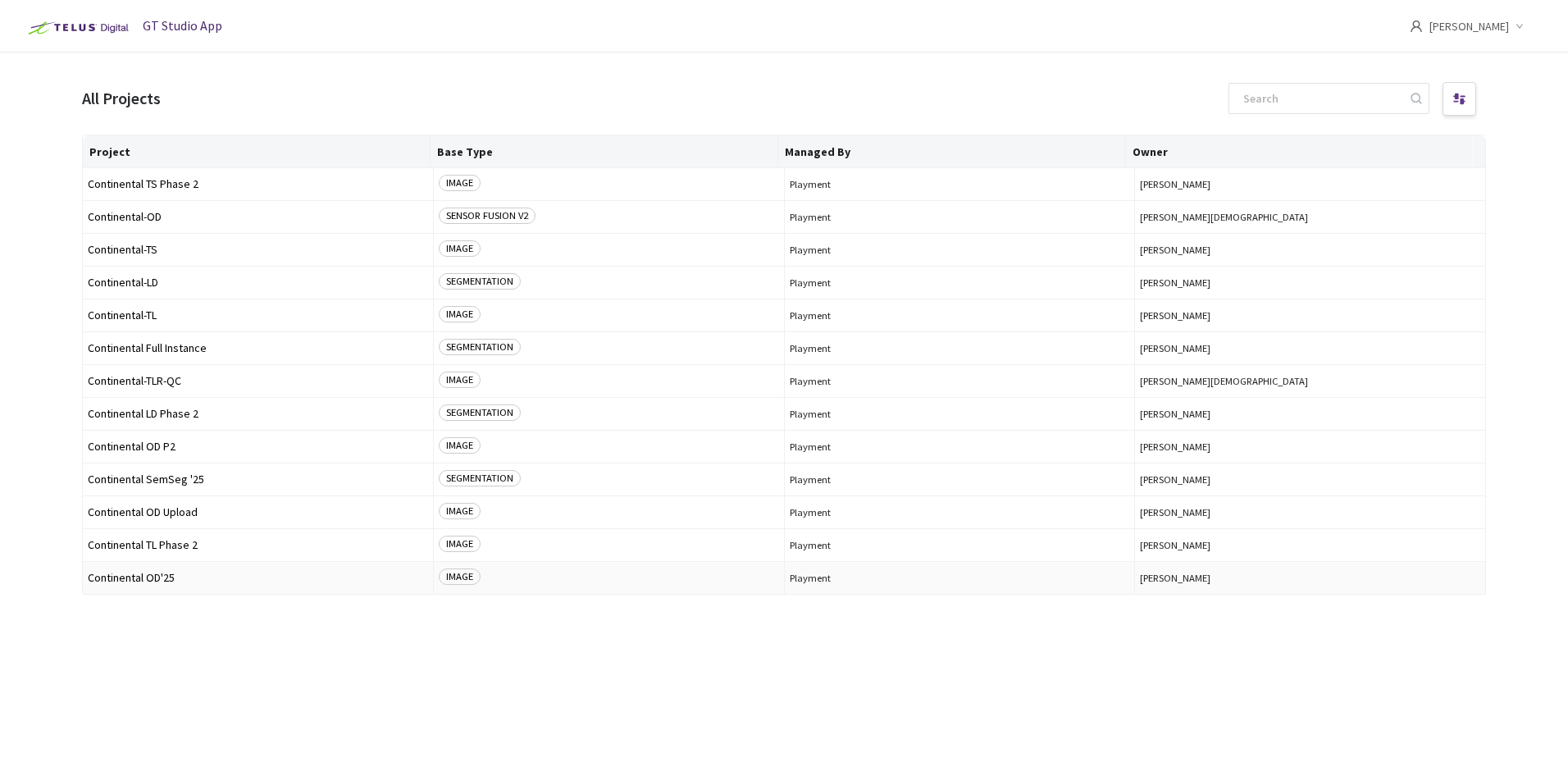
click at [151, 592] on td "Continental OD'25" at bounding box center [258, 577] width 351 height 33
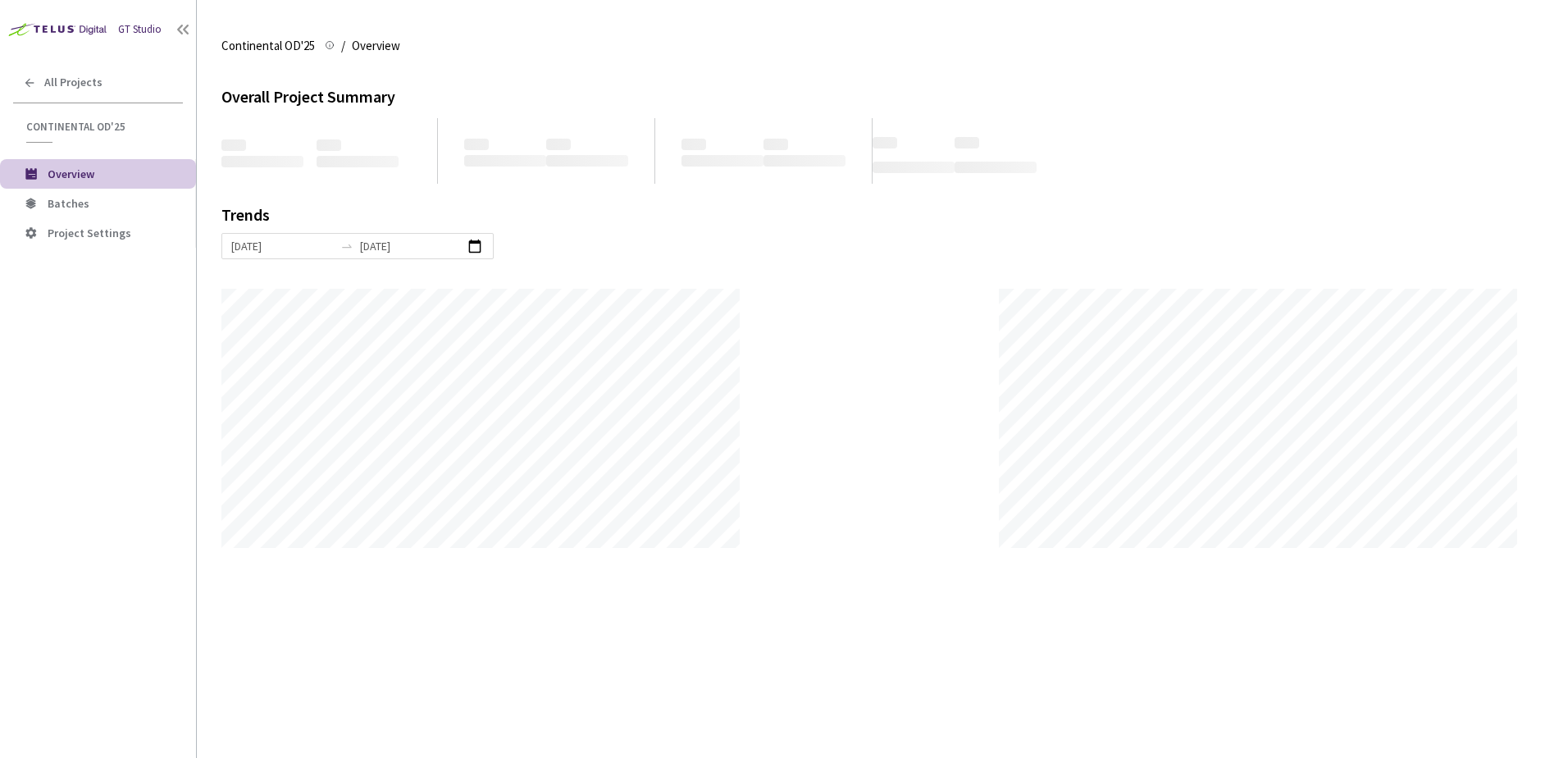
scroll to position [758, 1568]
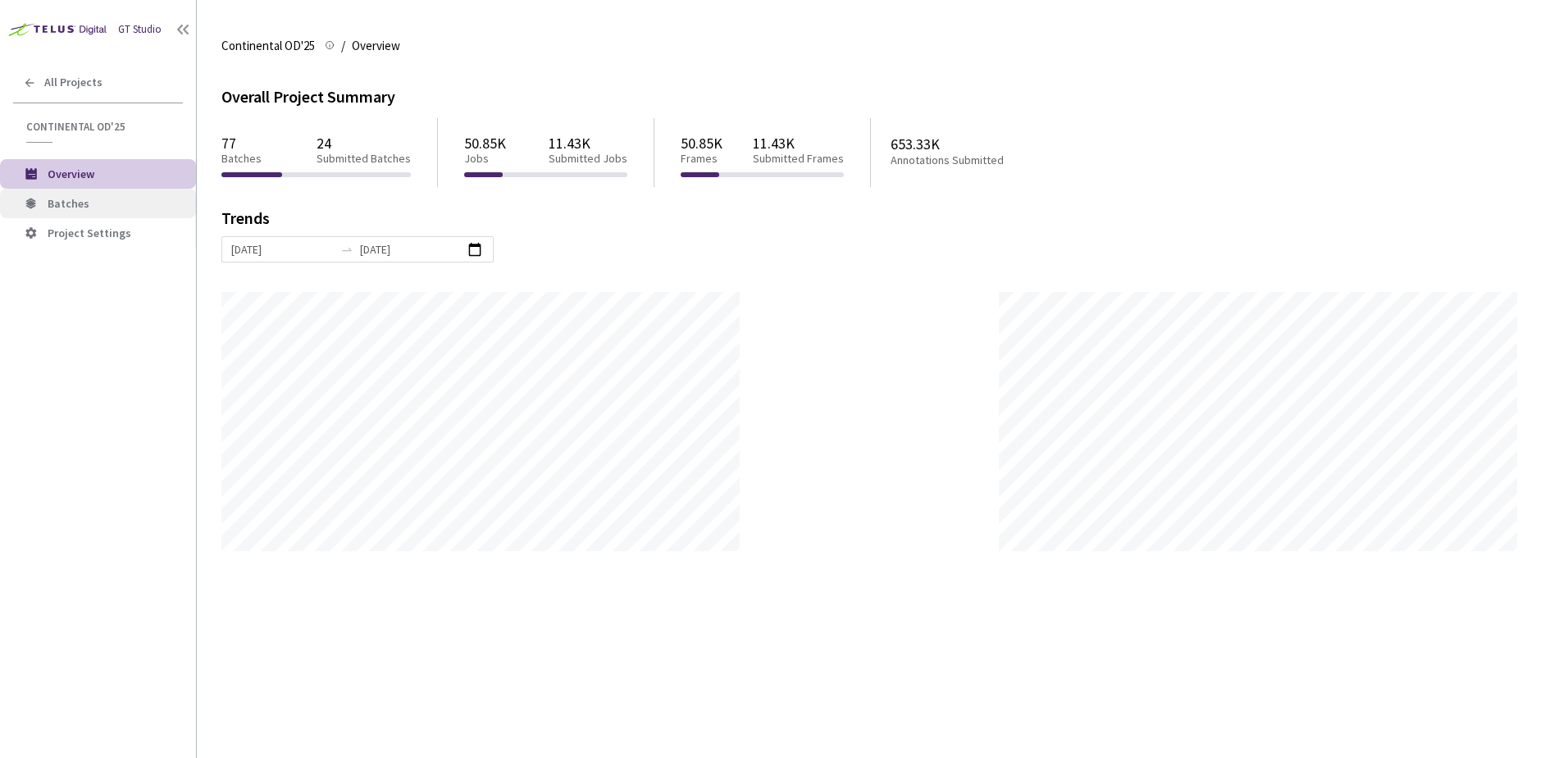
click at [131, 202] on span "Batches" at bounding box center [116, 203] width 135 height 14
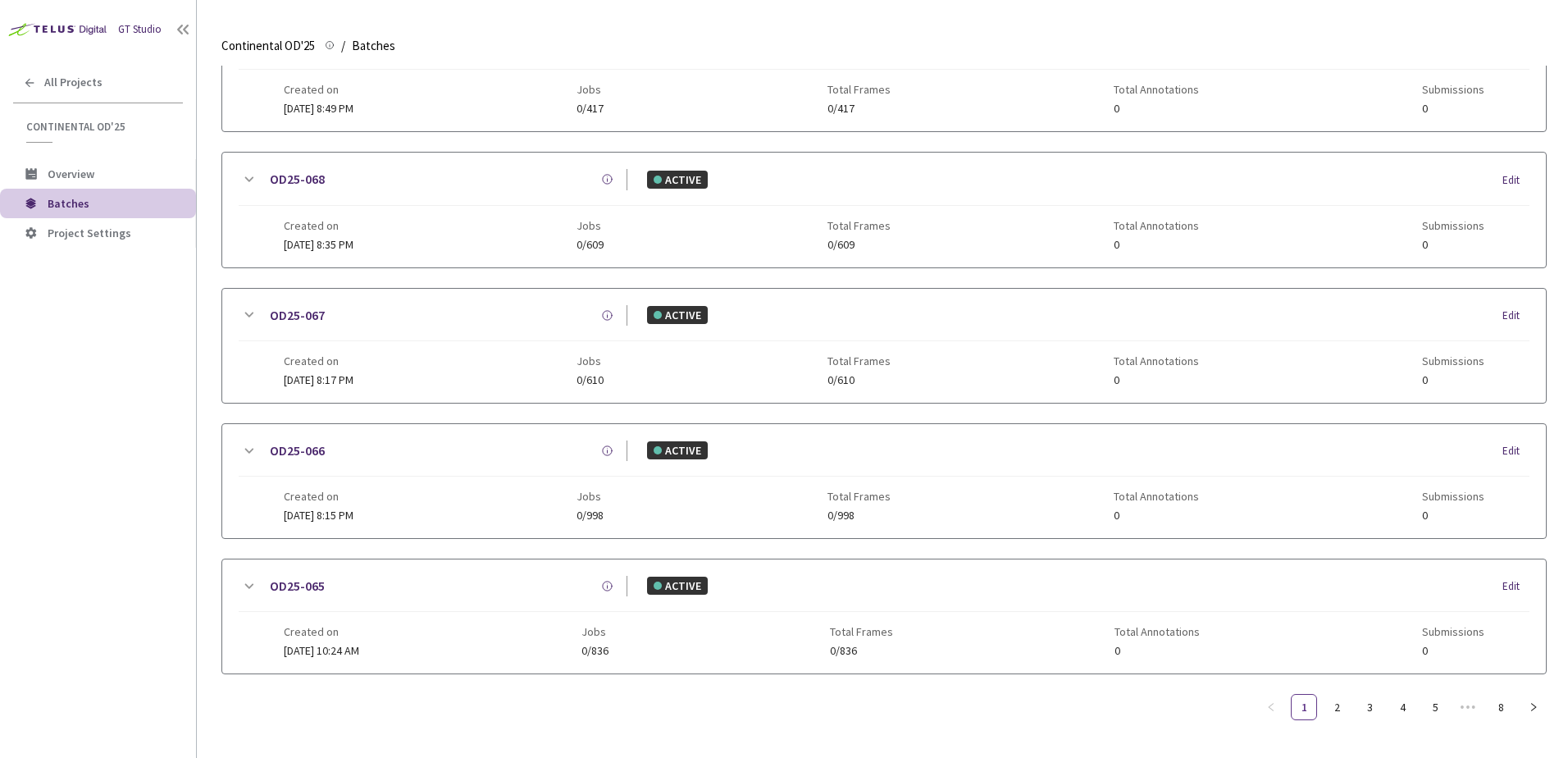
scroll to position [791, 0]
click at [1424, 702] on link "5" at bounding box center [1435, 706] width 24 height 24
click at [1439, 699] on link "6" at bounding box center [1435, 706] width 24 height 24
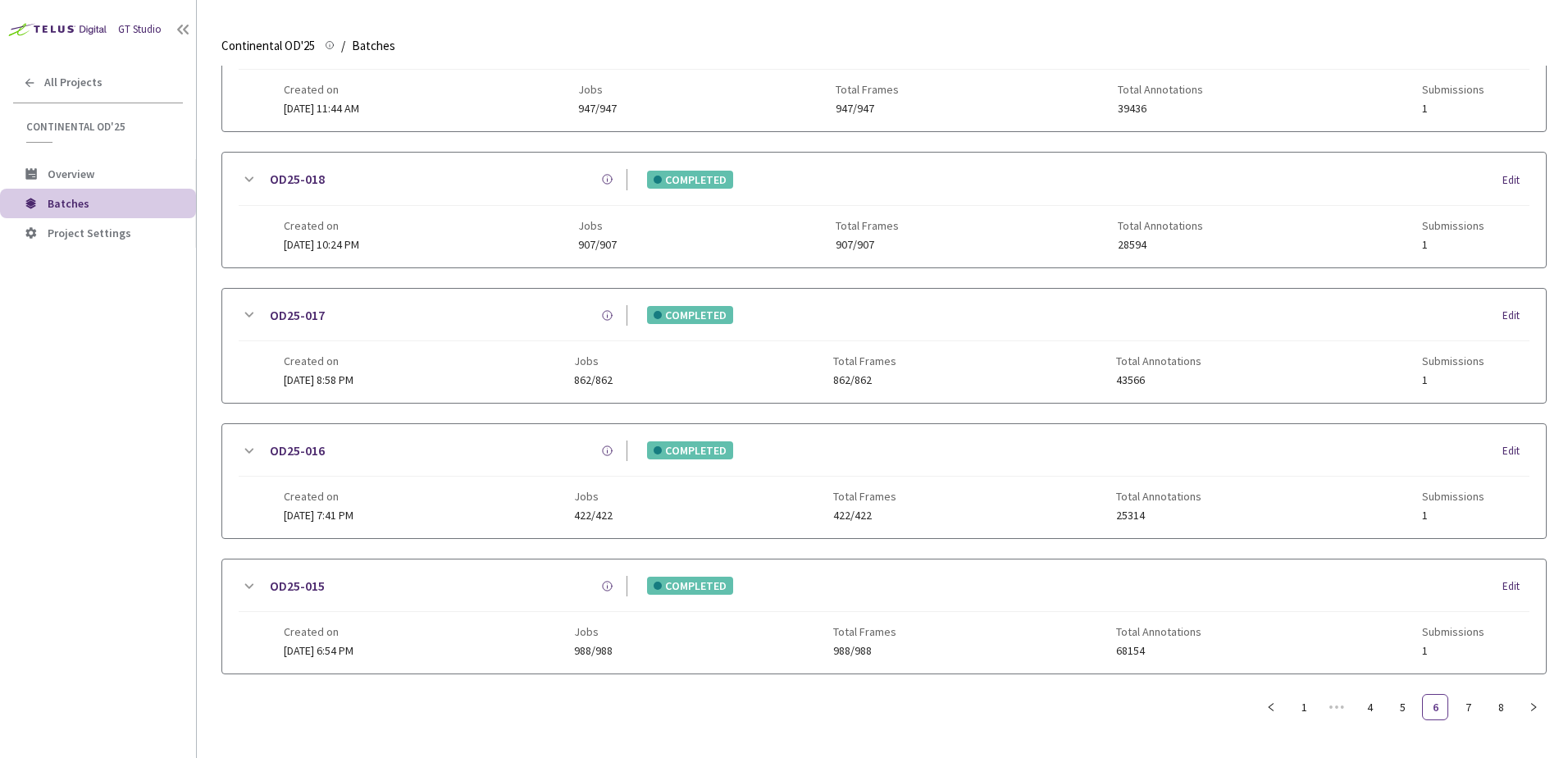
click at [253, 445] on icon at bounding box center [248, 450] width 20 height 20
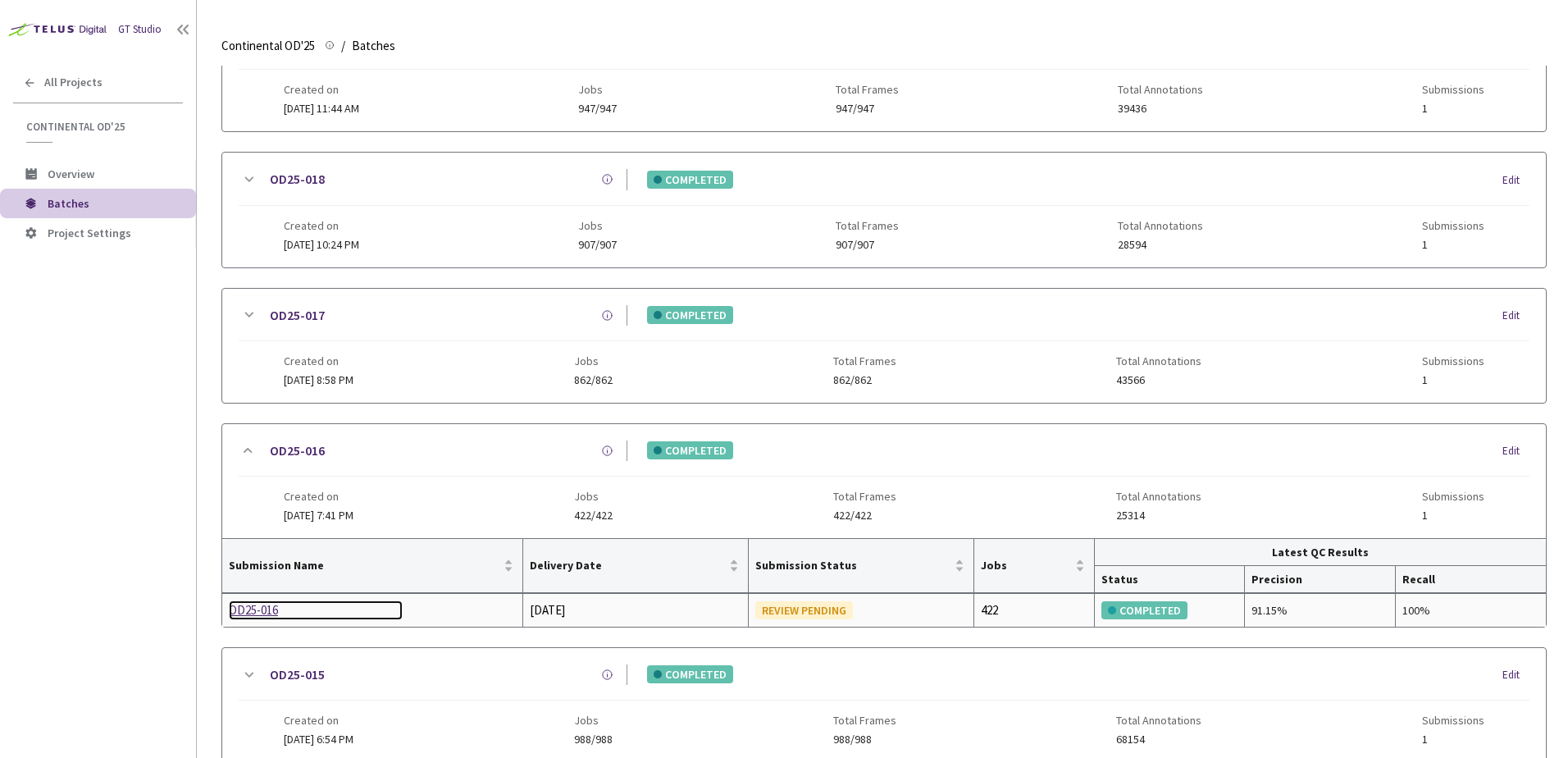
click at [260, 610] on div "OD25-016" at bounding box center [315, 609] width 174 height 20
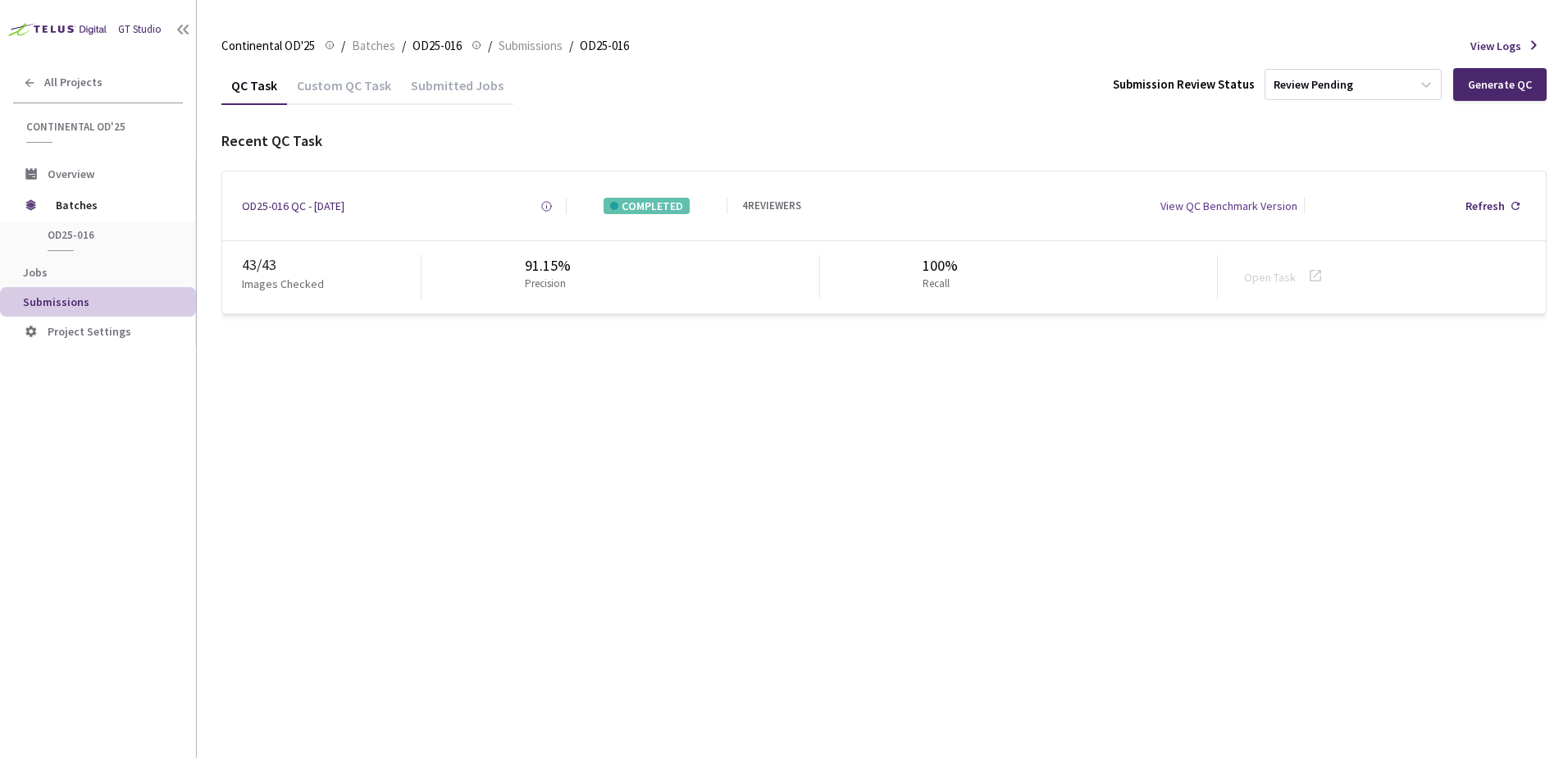
click at [427, 71] on div "Submitted Jobs" at bounding box center [456, 83] width 112 height 35
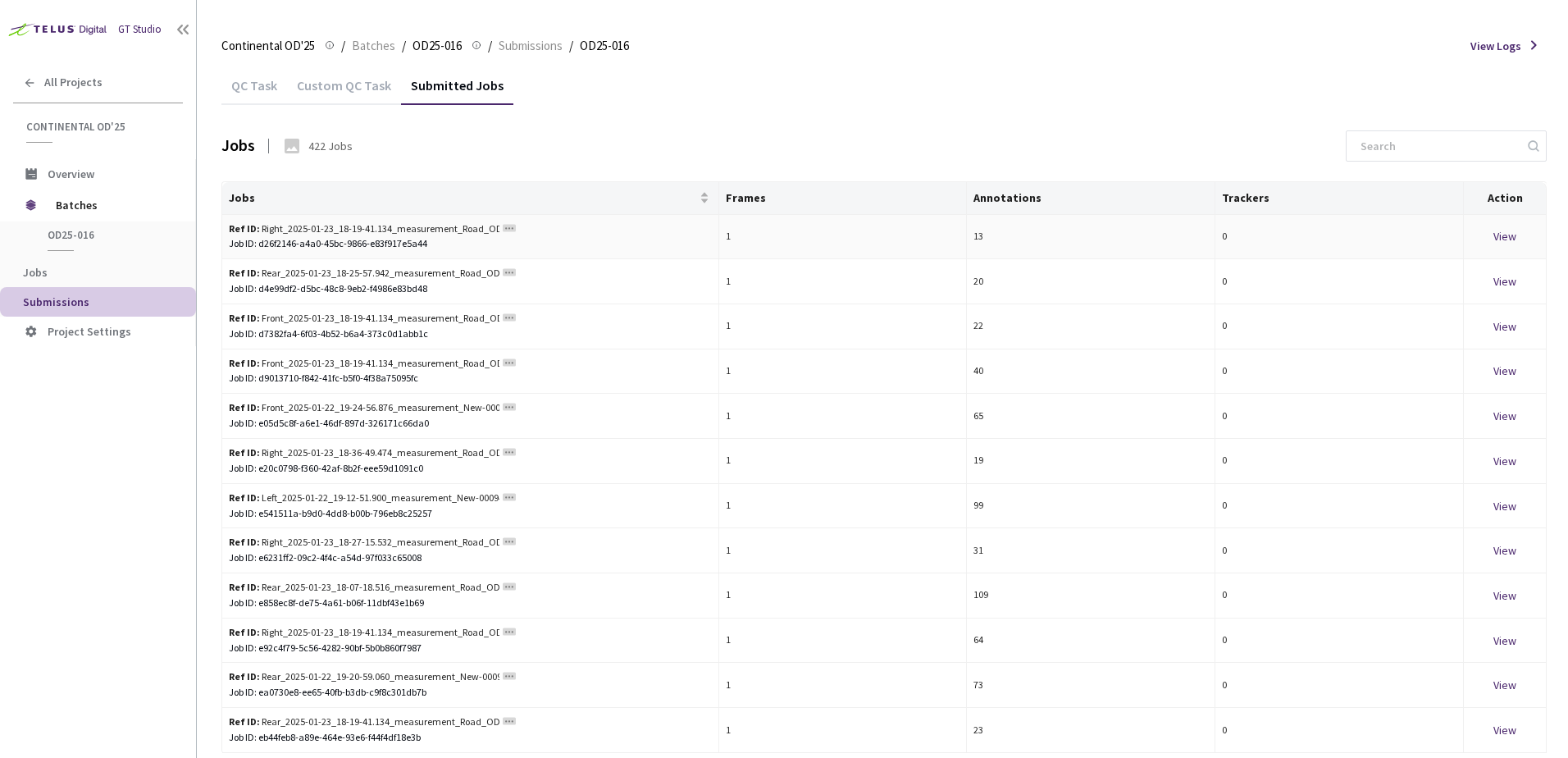
click at [508, 227] on rect at bounding box center [509, 228] width 13 height 8
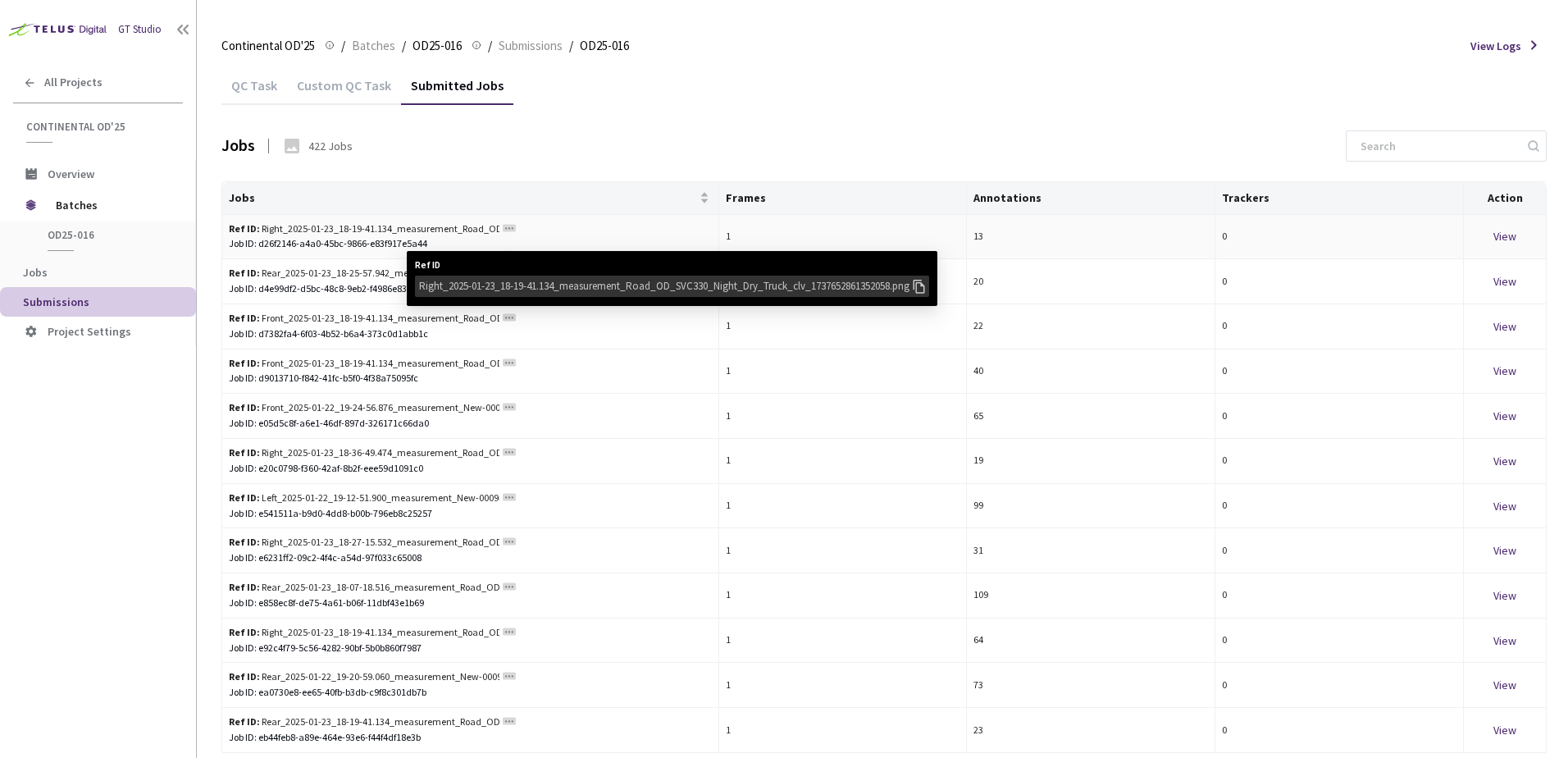
click at [530, 280] on div "Right_2025-01-23_18-19-41.134_measurement_Road_OD_SVC330_Night_Dry_Truck_clv_17…" at bounding box center [665, 286] width 491 height 16
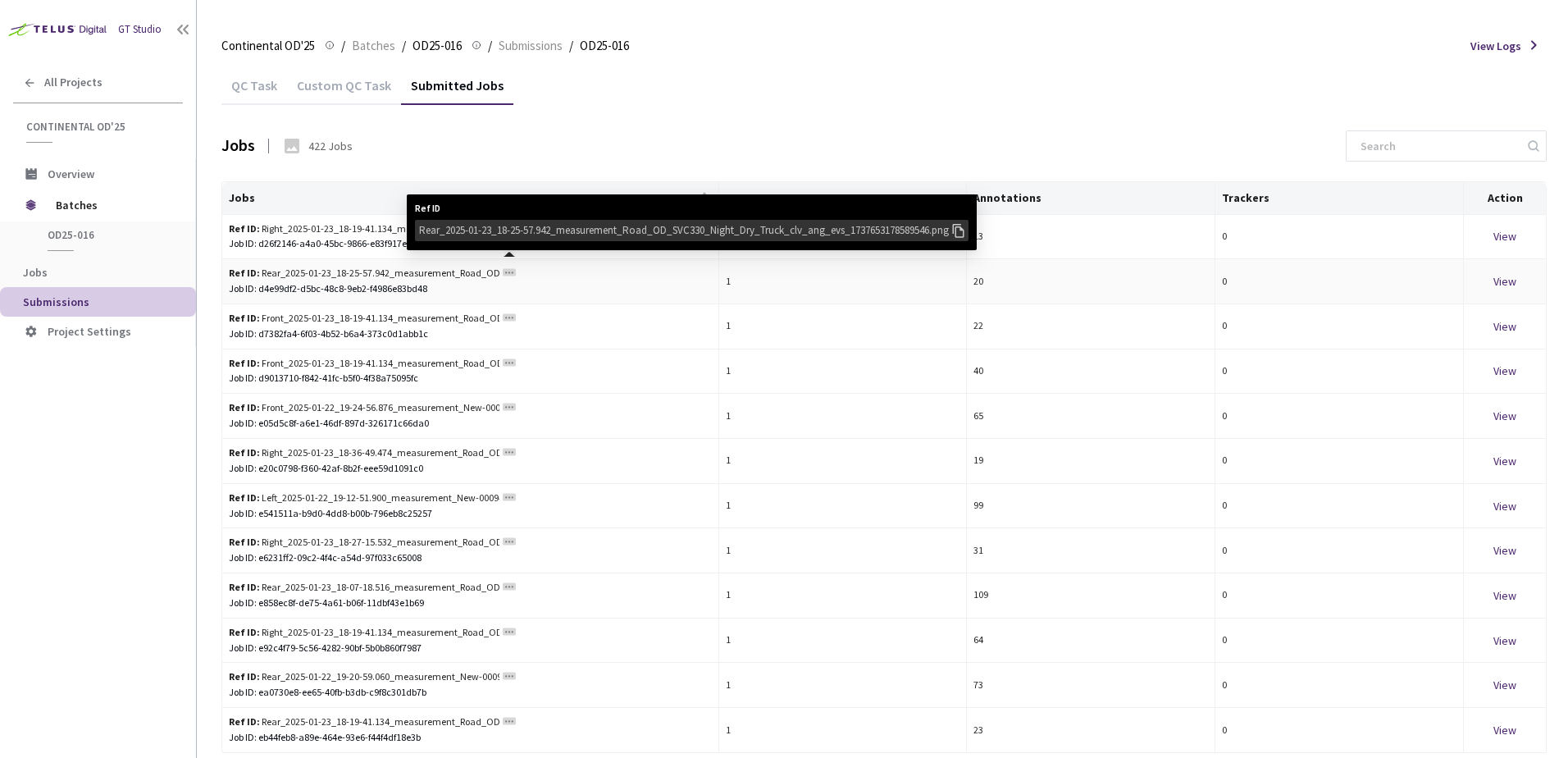
click at [531, 229] on div "Rear_2025-01-23_18-25-57.942_measurement_Road_OD_SVC330_Night_Dry_Truck_clv_ang…" at bounding box center [685, 229] width 531 height 16
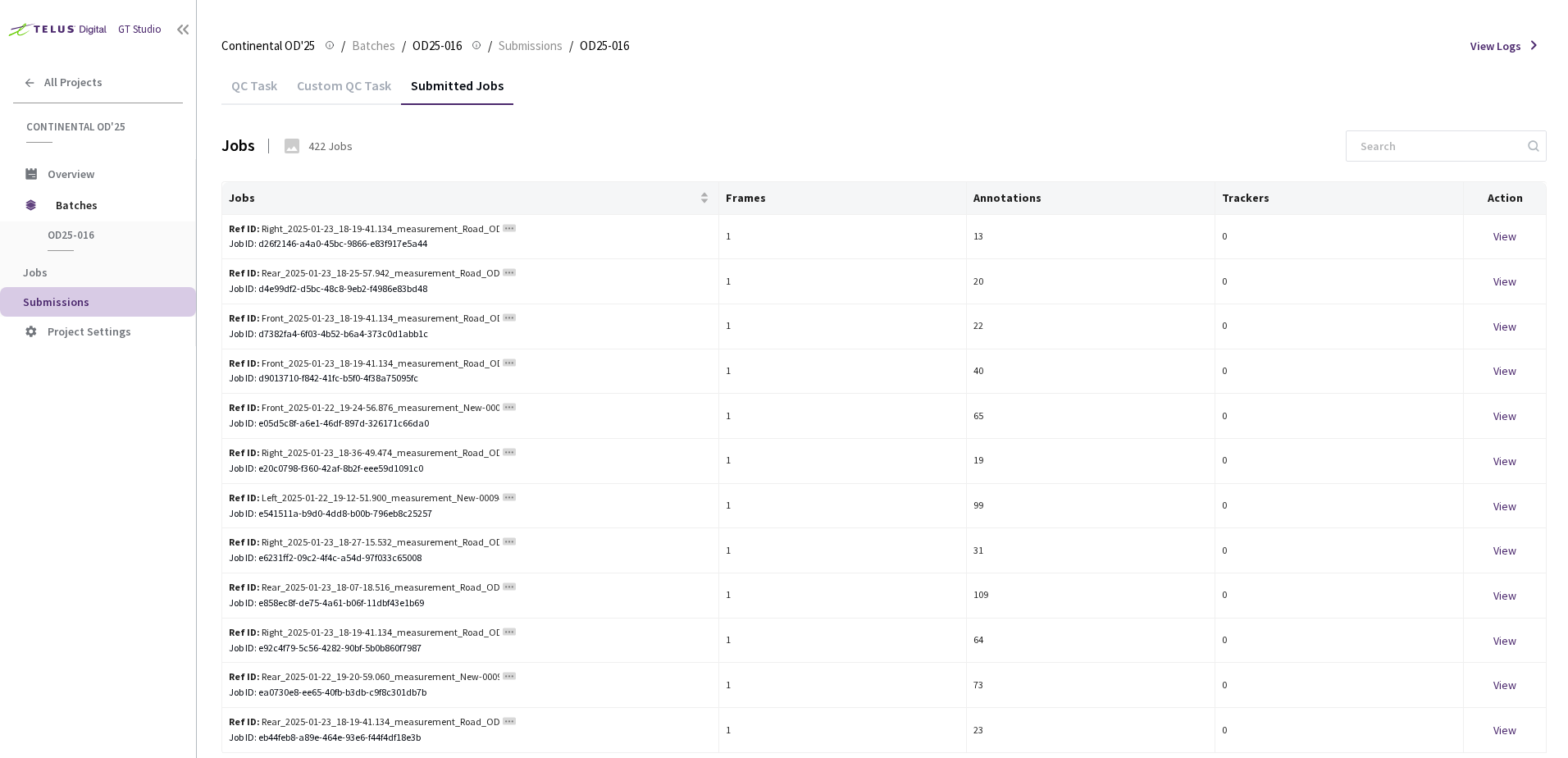
click at [332, 88] on div "Custom QC Task" at bounding box center [343, 91] width 114 height 28
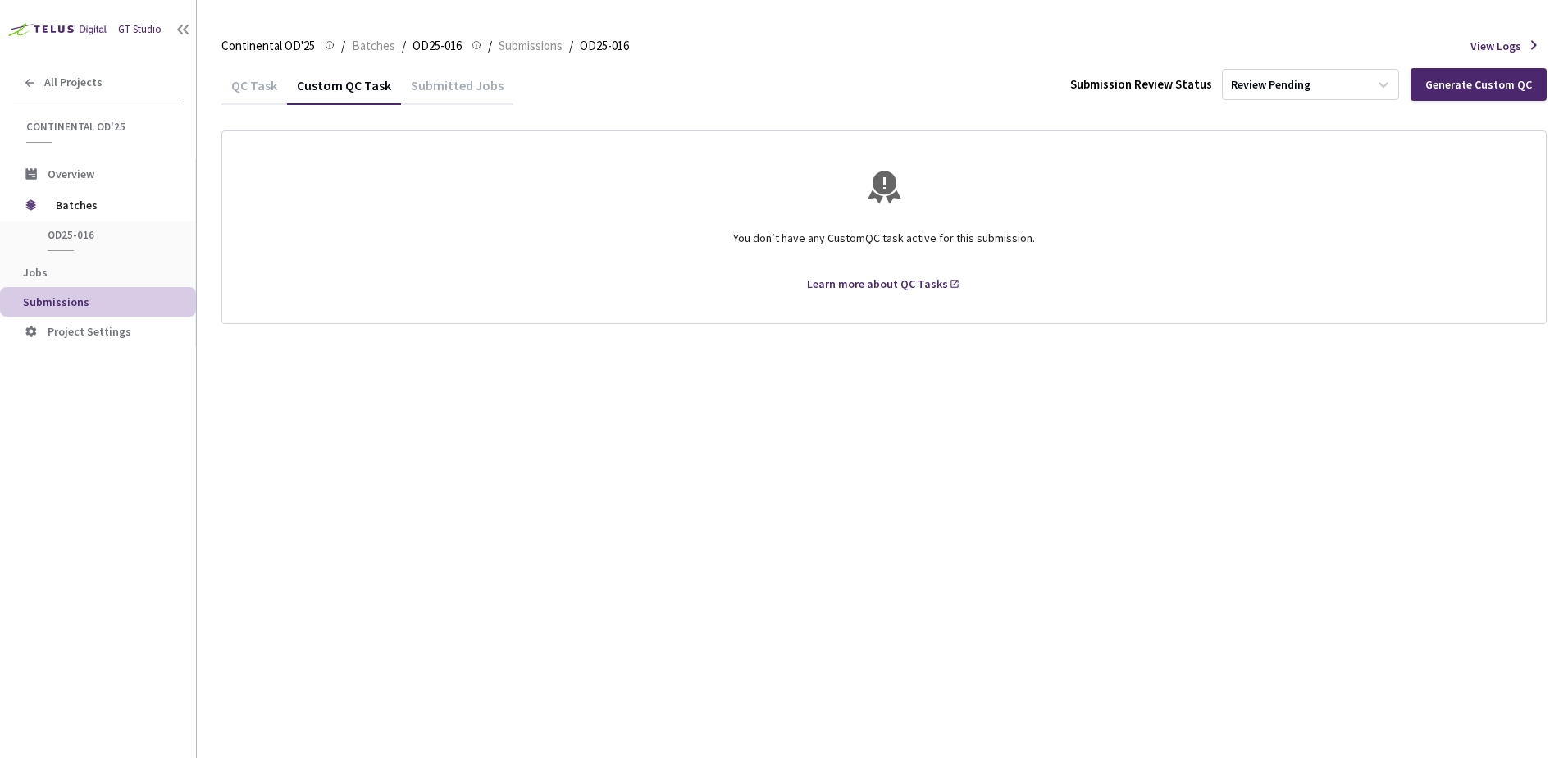
click at [448, 93] on div "Submitted Jobs" at bounding box center [456, 91] width 112 height 28
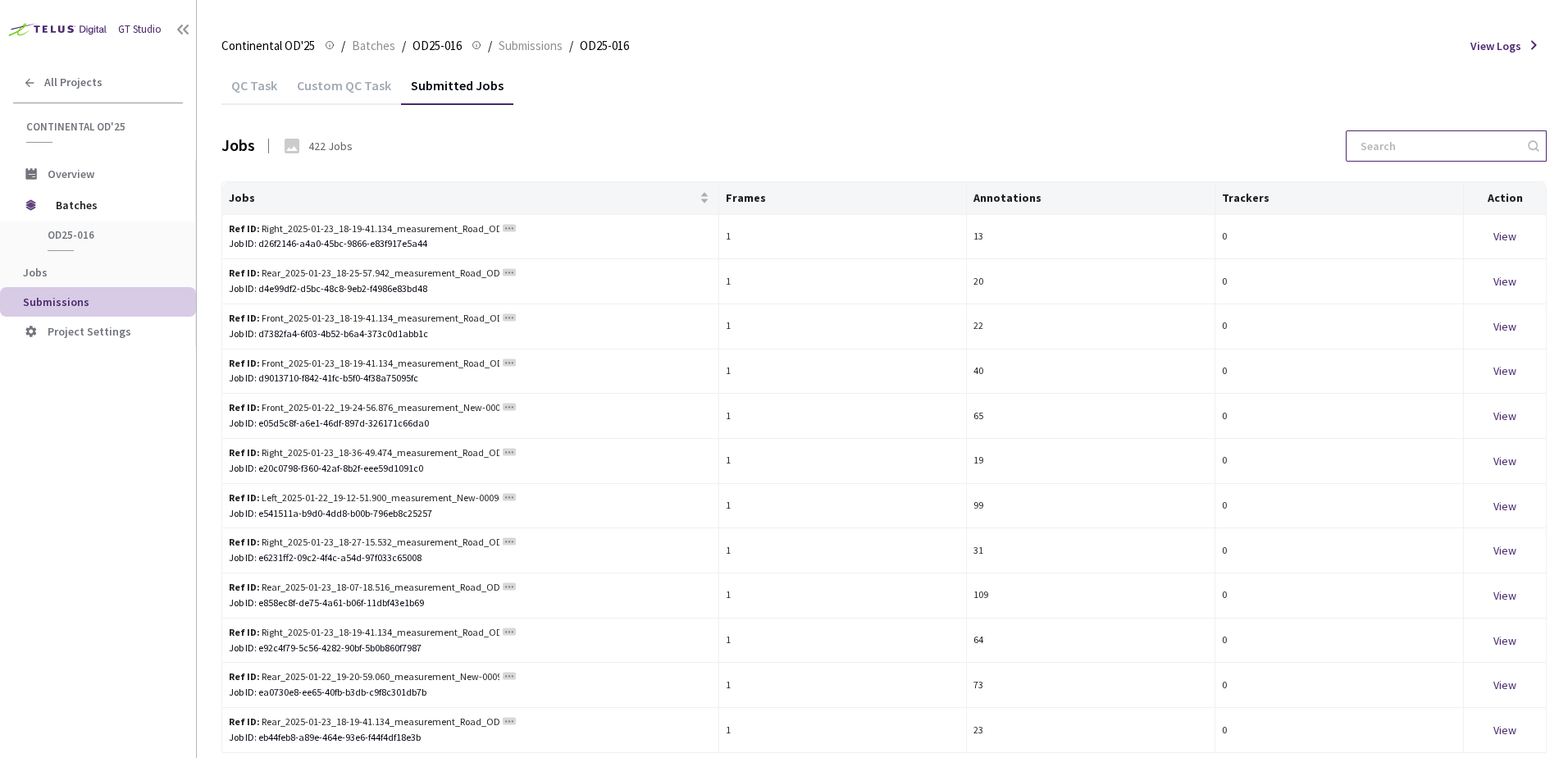
click at [1416, 145] on input at bounding box center [1438, 145] width 175 height 29
paste input "d26f2146-a4a0-45bc-9866-e83f917e5a44 d4e99df2-d5bc-48c8-9eb2-f4986e83bd48"
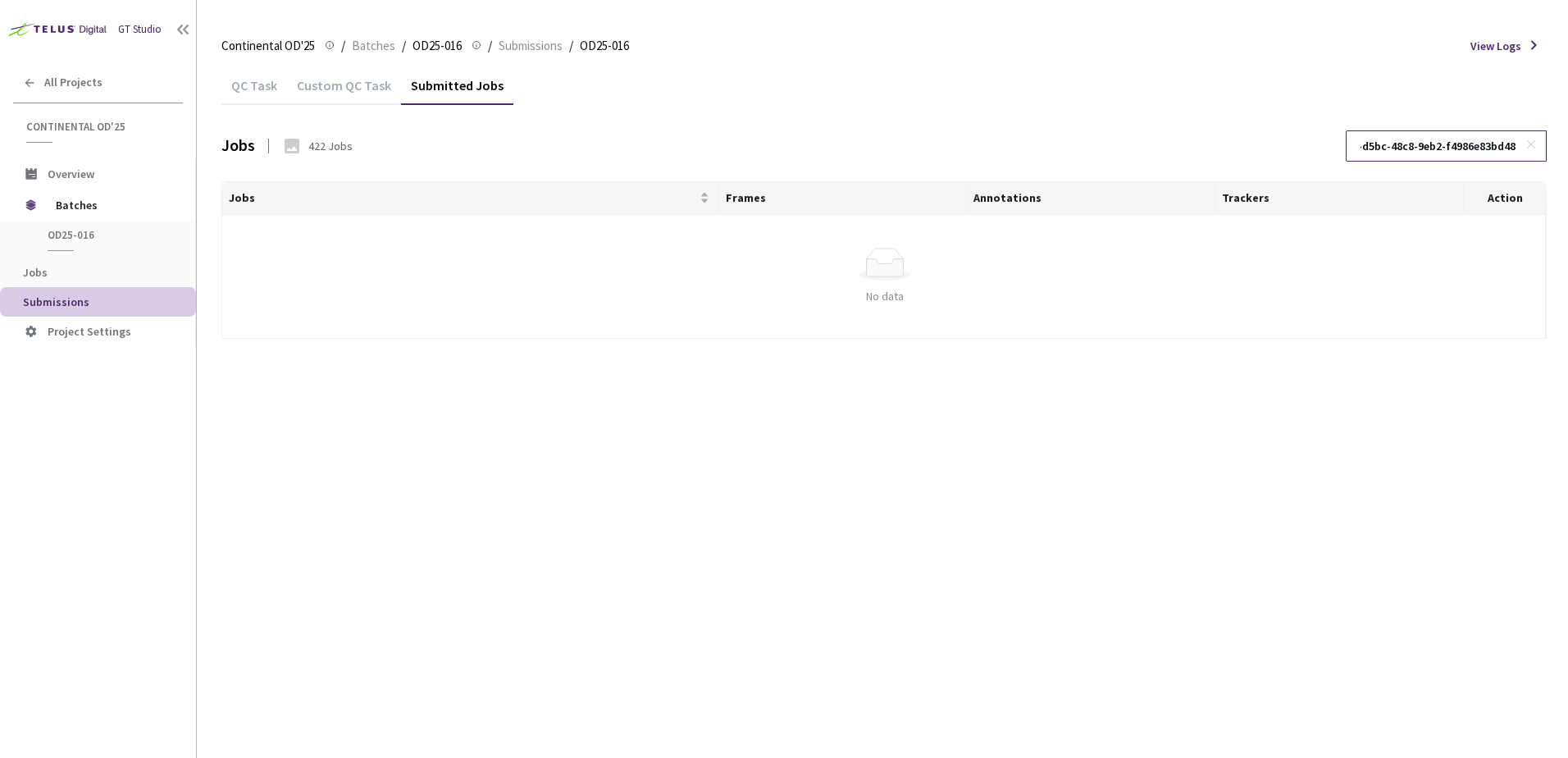
type input "d26f2146-a4a0-45bc-9866-e83f917e5a44 d4e99df2-d5bc-48c8-9eb2-f4986e83bd48"
drag, startPoint x: 1528, startPoint y: 145, endPoint x: 1513, endPoint y: 150, distance: 15.8
click at [1529, 145] on icon at bounding box center [1531, 144] width 11 height 11
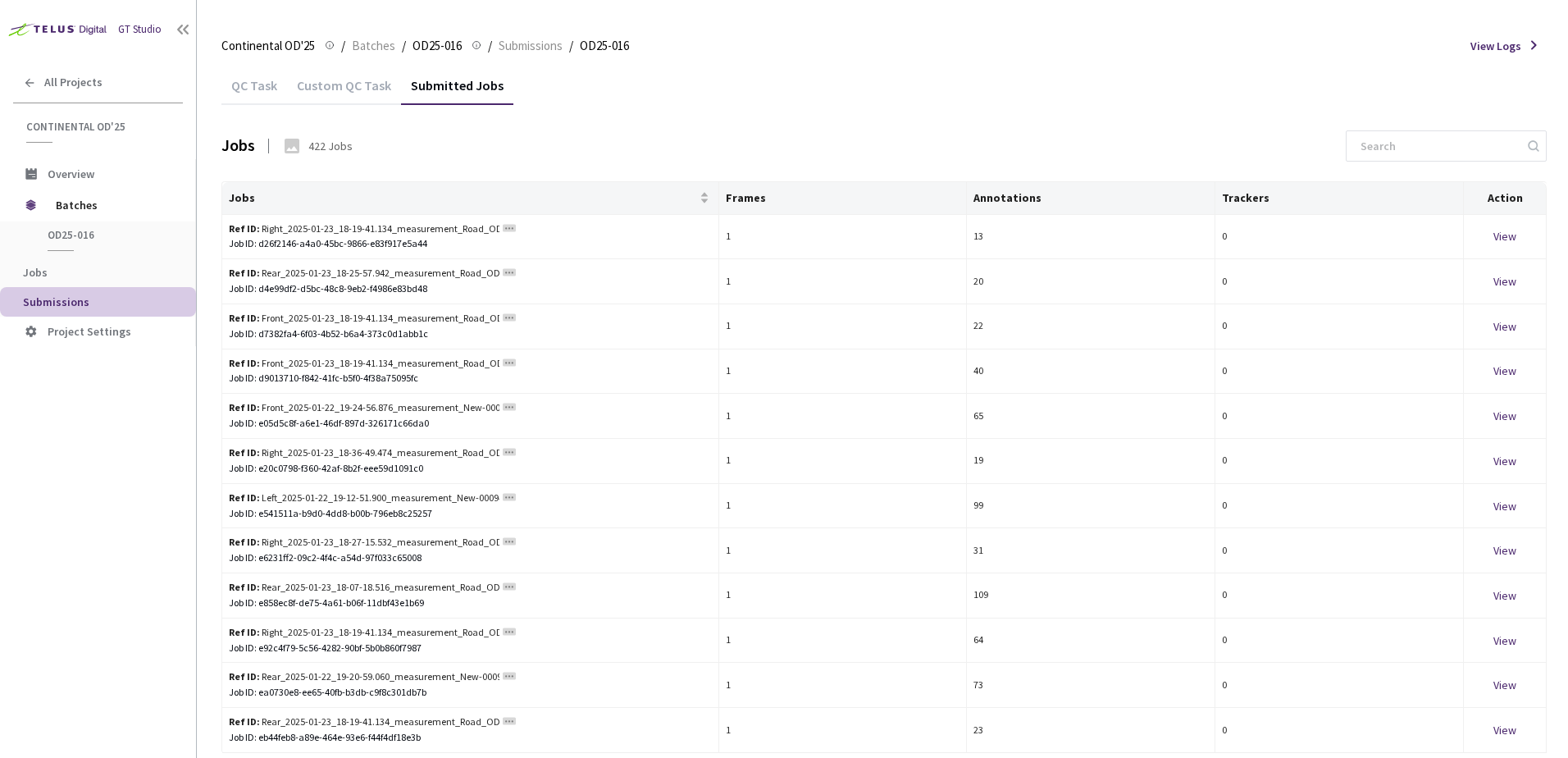
click at [361, 76] on div "Custom QC Task" at bounding box center [343, 83] width 114 height 35
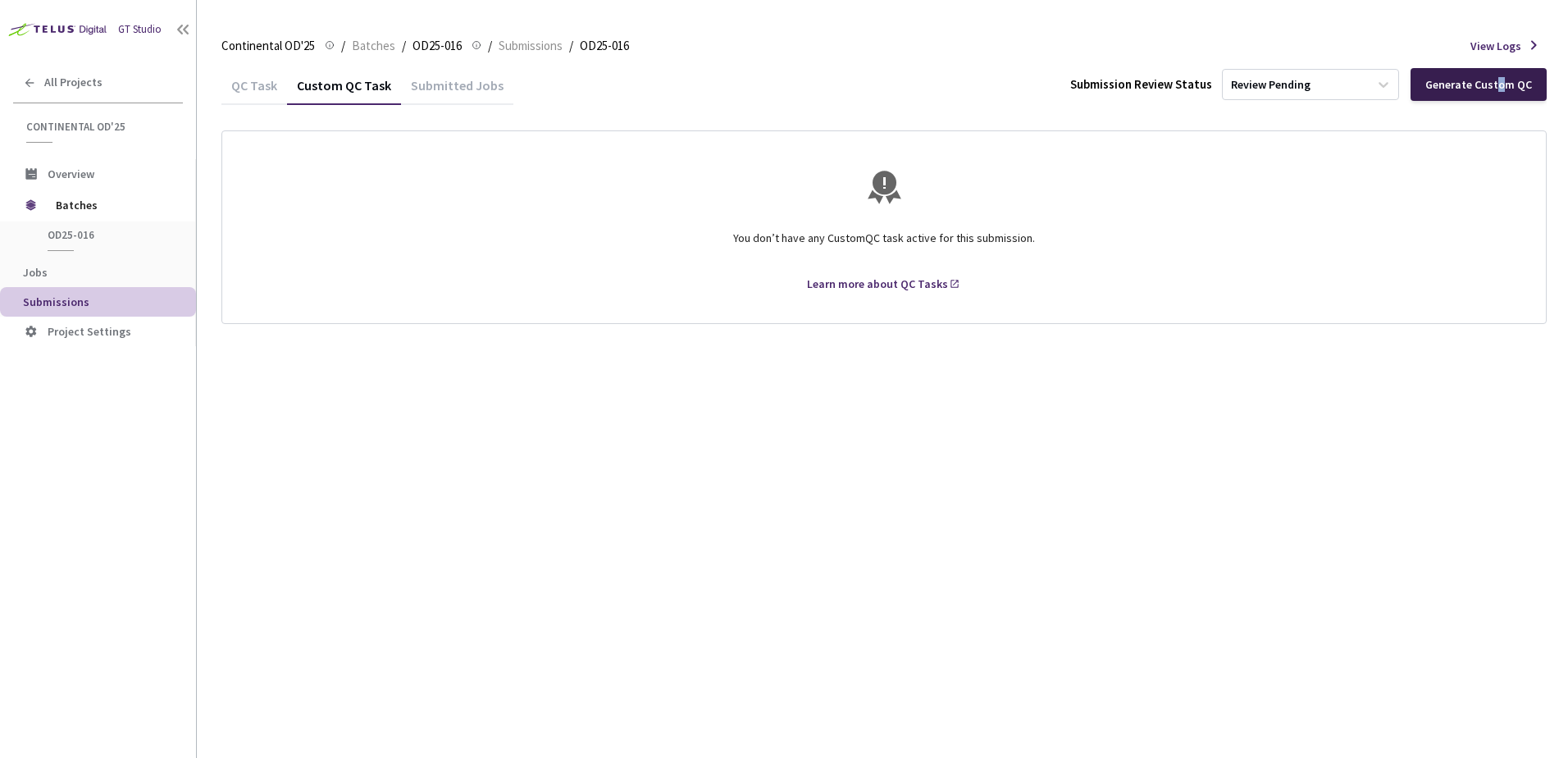
click at [1502, 87] on div "Generate Custom QC" at bounding box center [1478, 85] width 106 height 13
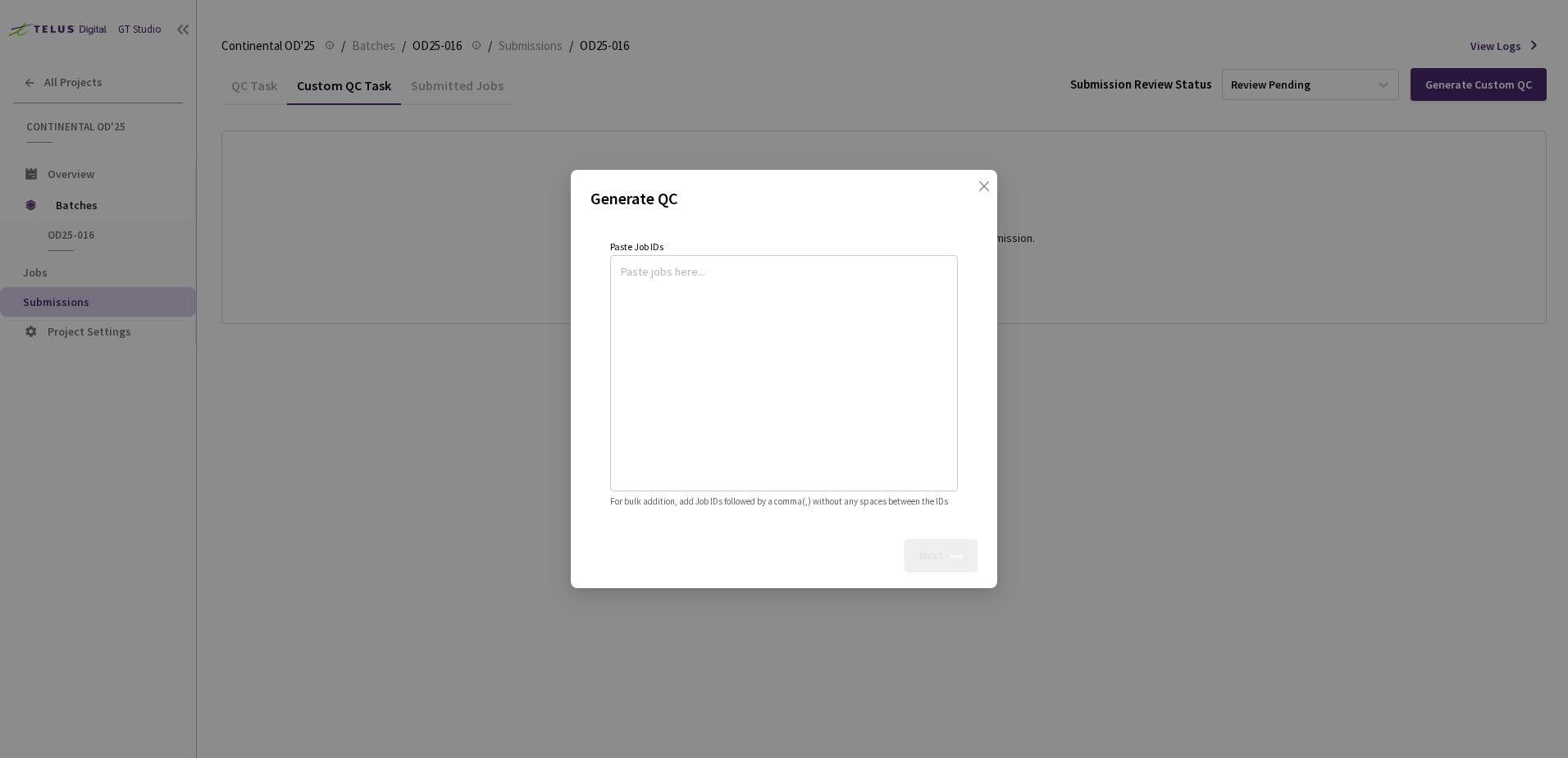
click at [663, 287] on textarea at bounding box center [784, 371] width 326 height 223
paste textarea
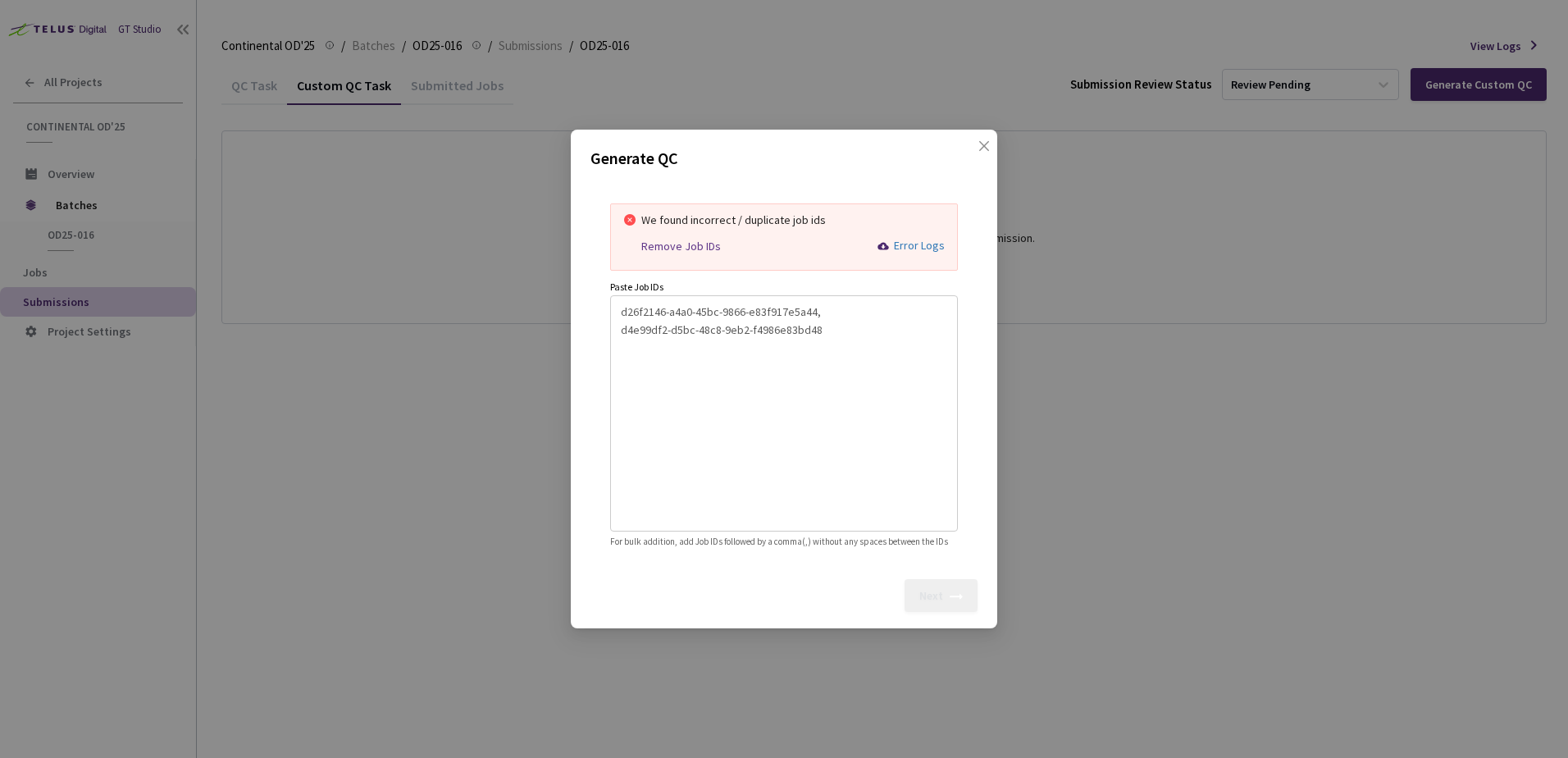
click at [680, 240] on div "Remove Job IDs" at bounding box center [681, 246] width 80 height 14
type textarea "d26f2146-a4a0-45bc-9866-e83f917e5a44,d4e99df2-d5bc-48c8-9eb2-f4986e83bd48"
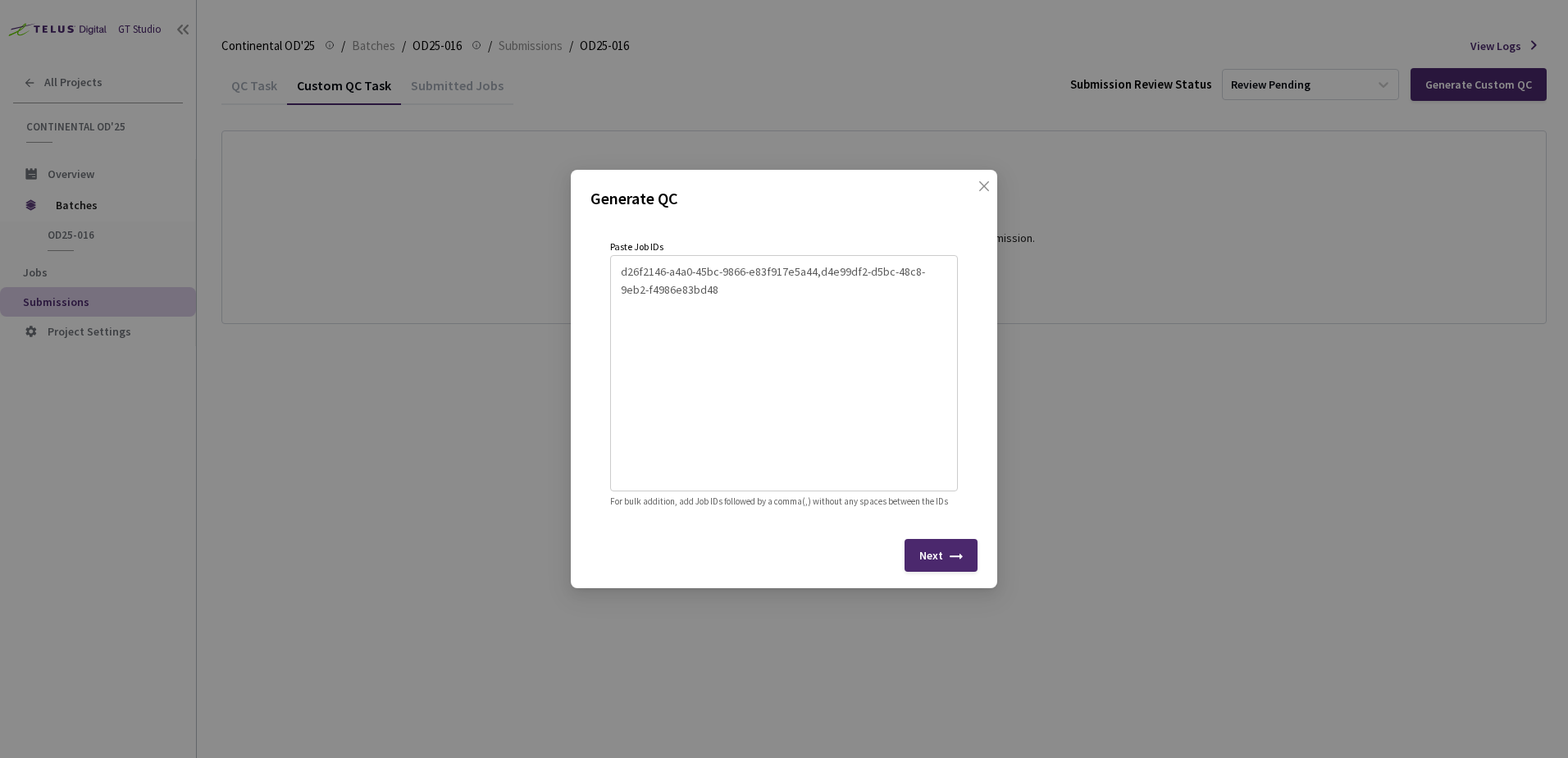
drag, startPoint x: 948, startPoint y: 549, endPoint x: 949, endPoint y: 559, distance: 10.0
click at [948, 551] on div "Next" at bounding box center [942, 555] width 73 height 33
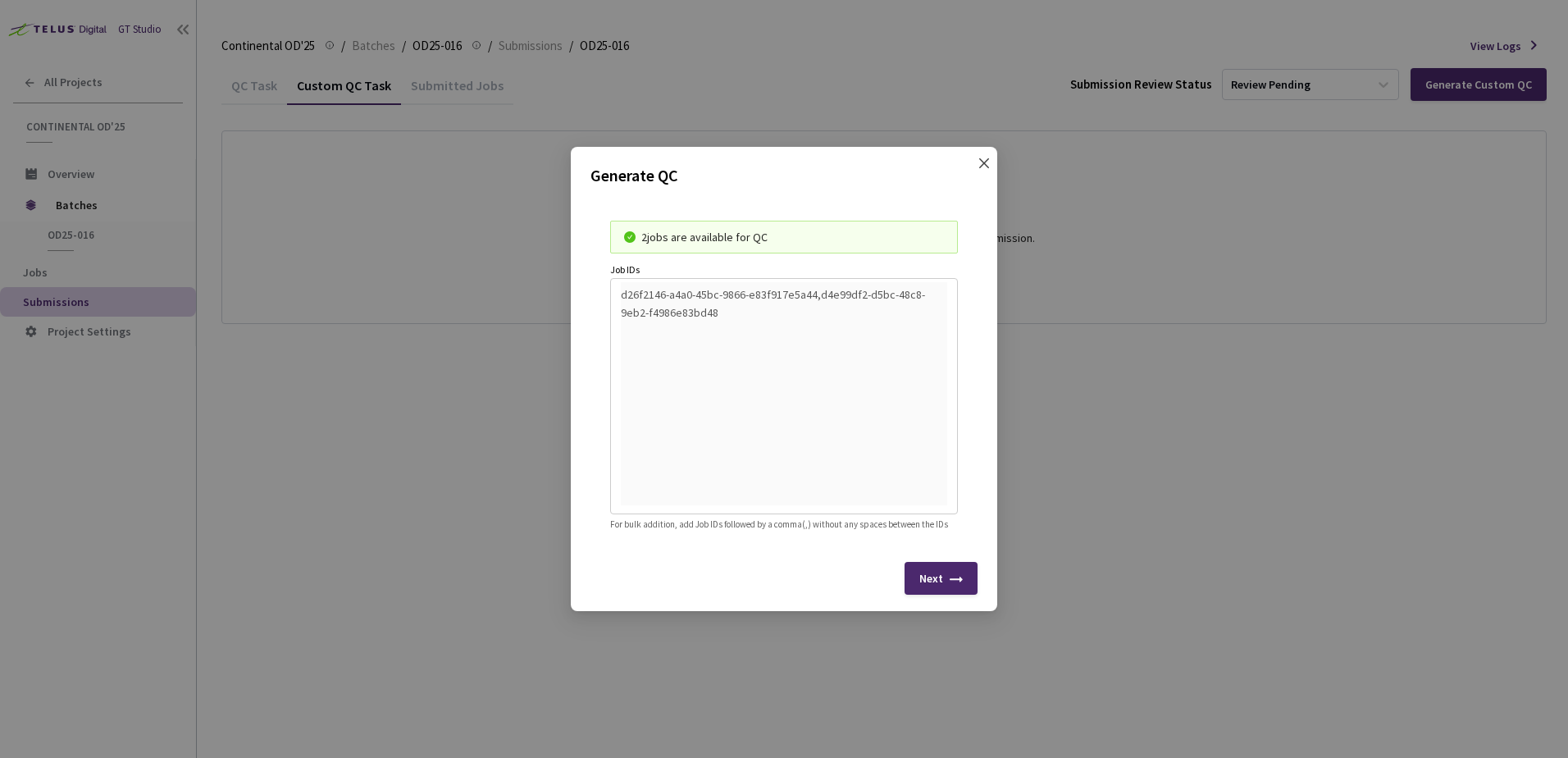
click at [977, 158] on icon "close" at bounding box center [984, 164] width 13 height 13
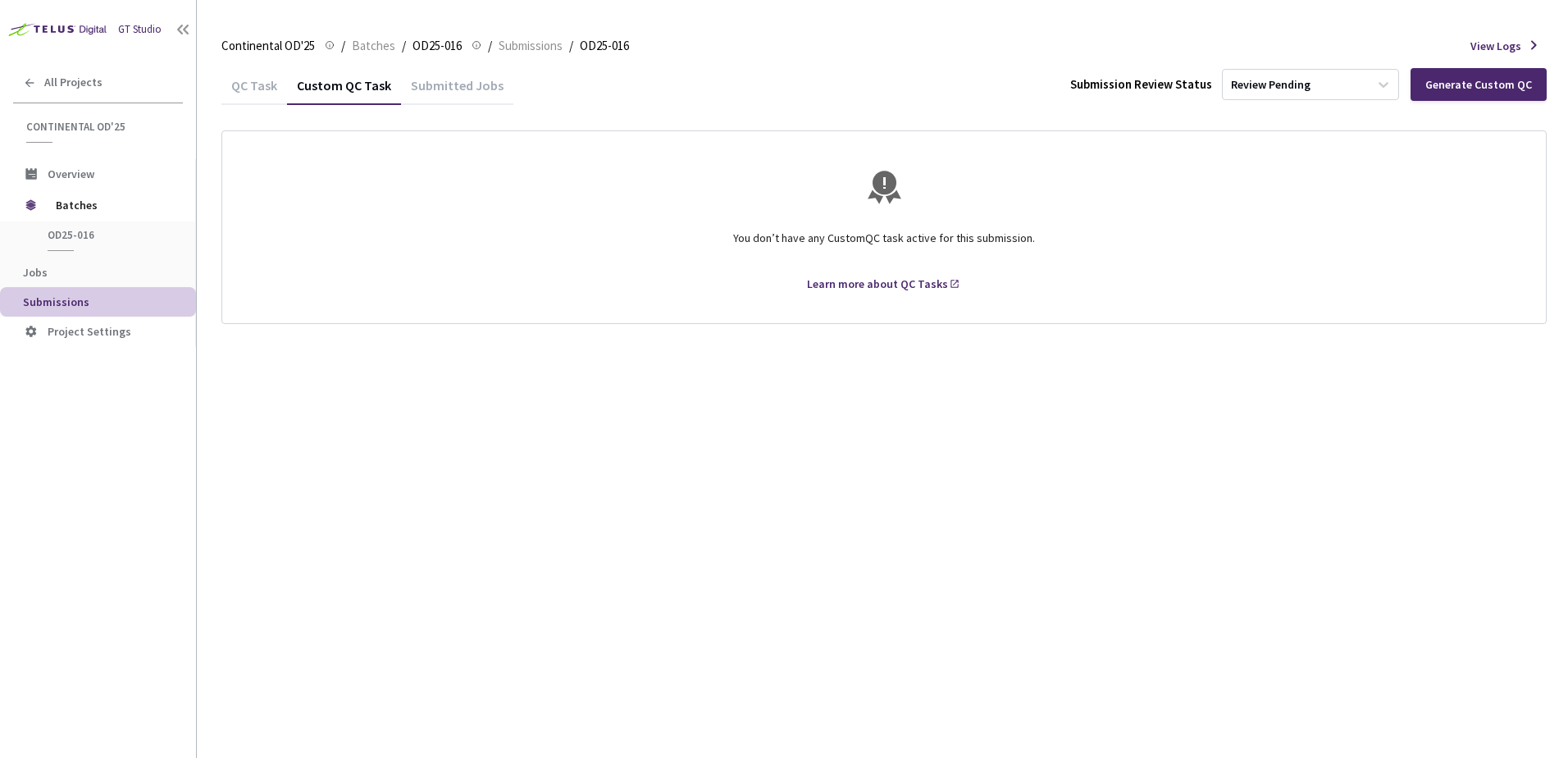
click at [421, 87] on div "Submitted Jobs" at bounding box center [456, 91] width 112 height 28
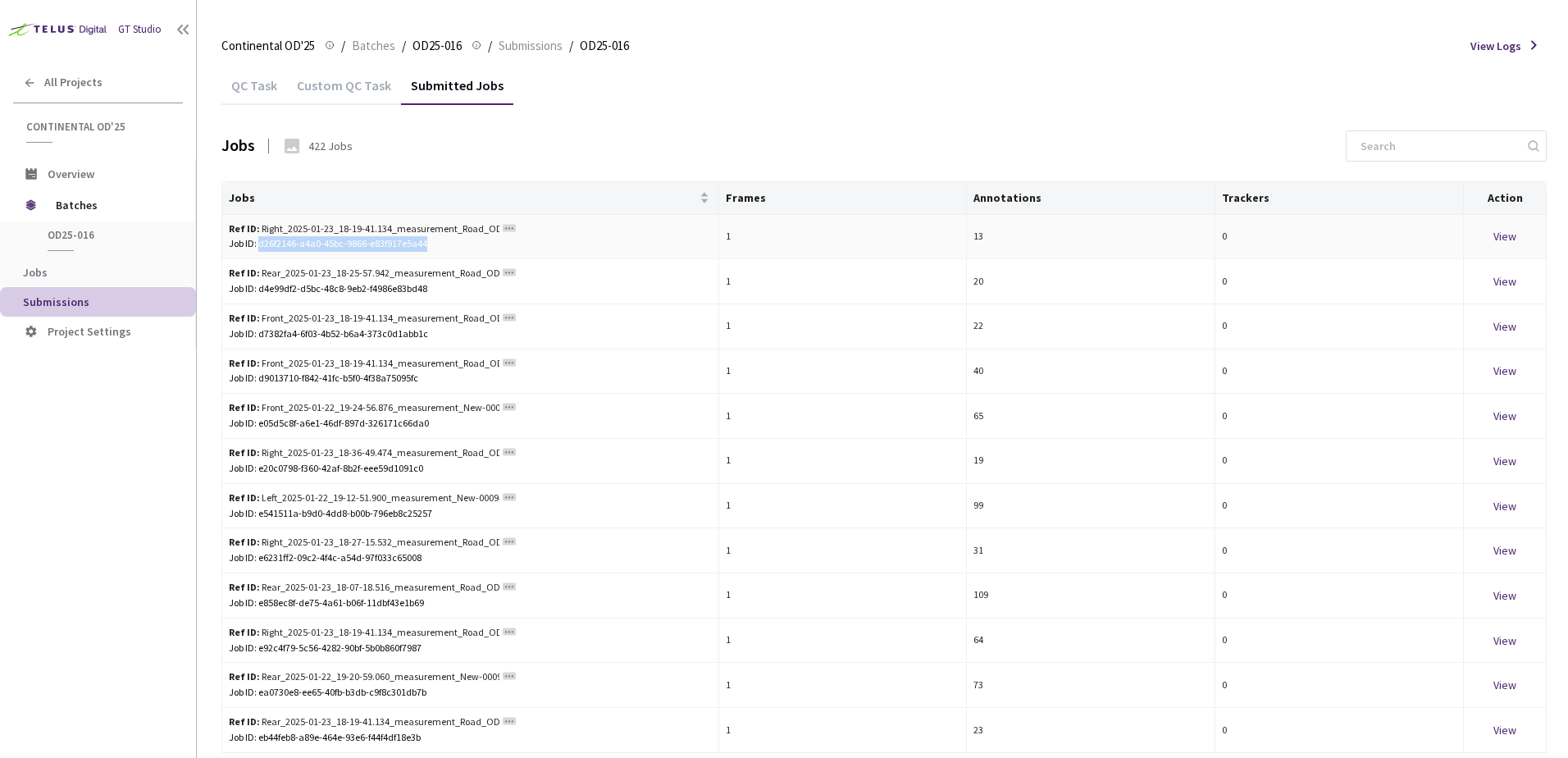
drag, startPoint x: 260, startPoint y: 244, endPoint x: 432, endPoint y: 250, distance: 172.1
click at [432, 250] on div "Job ID: d26f2146-a4a0-45bc-9866-e83f917e5a44" at bounding box center [470, 244] width 483 height 16
